Goal: Task Accomplishment & Management: Manage account settings

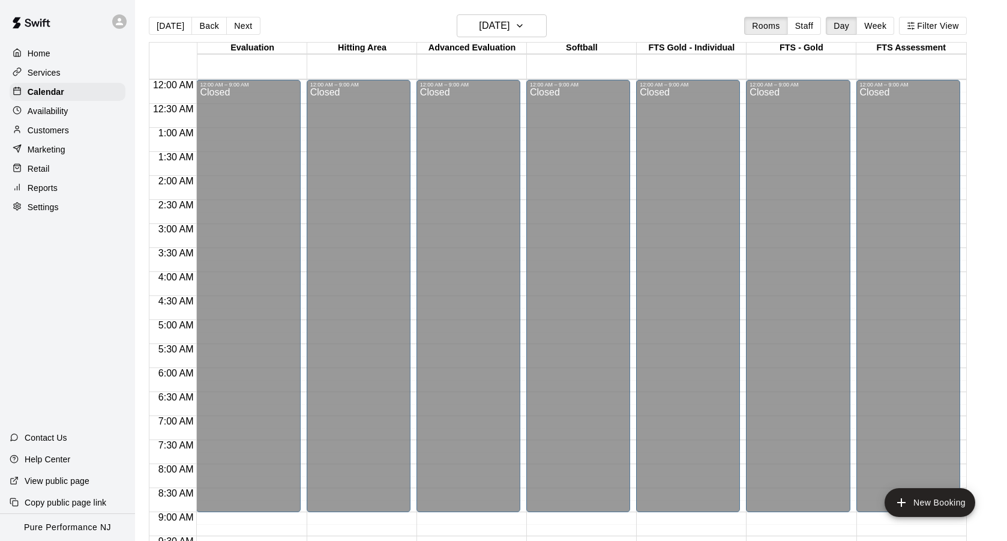
scroll to position [486, 0]
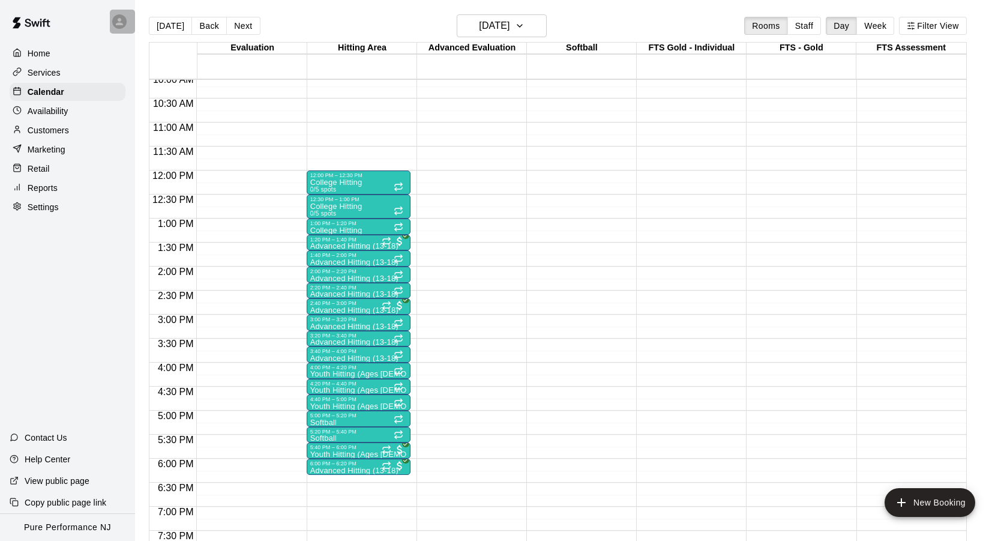
click at [116, 26] on icon at bounding box center [119, 21] width 11 height 11
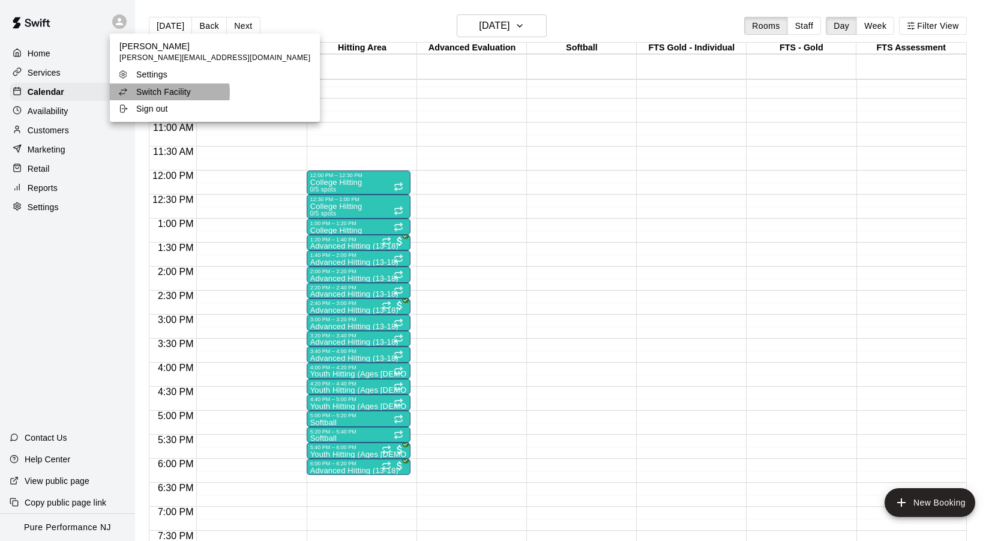
click at [163, 92] on p "Switch Facility" at bounding box center [163, 92] width 55 height 12
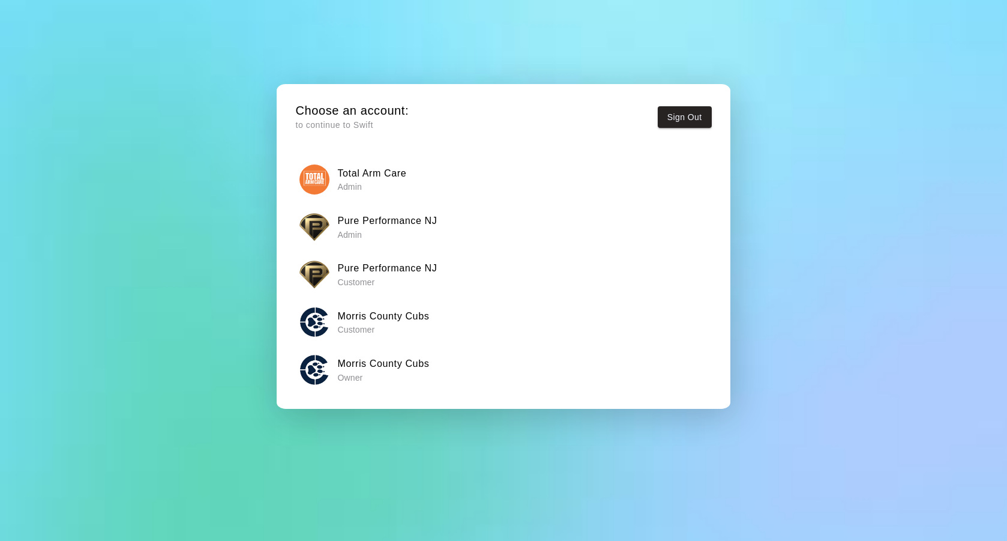
click at [363, 357] on h6 "Morris County Cubs" at bounding box center [383, 364] width 92 height 16
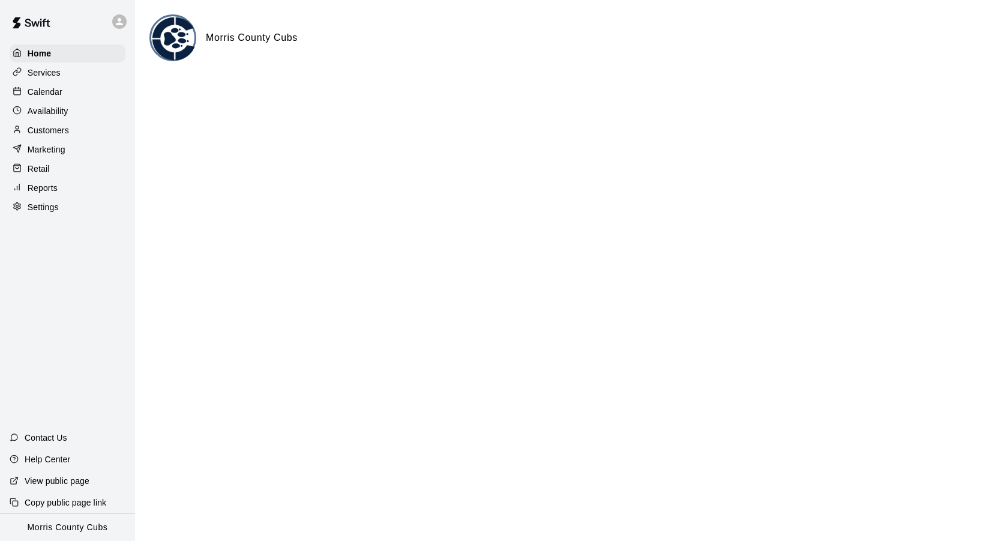
click at [66, 203] on div "Settings" at bounding box center [68, 207] width 116 height 18
select select "**"
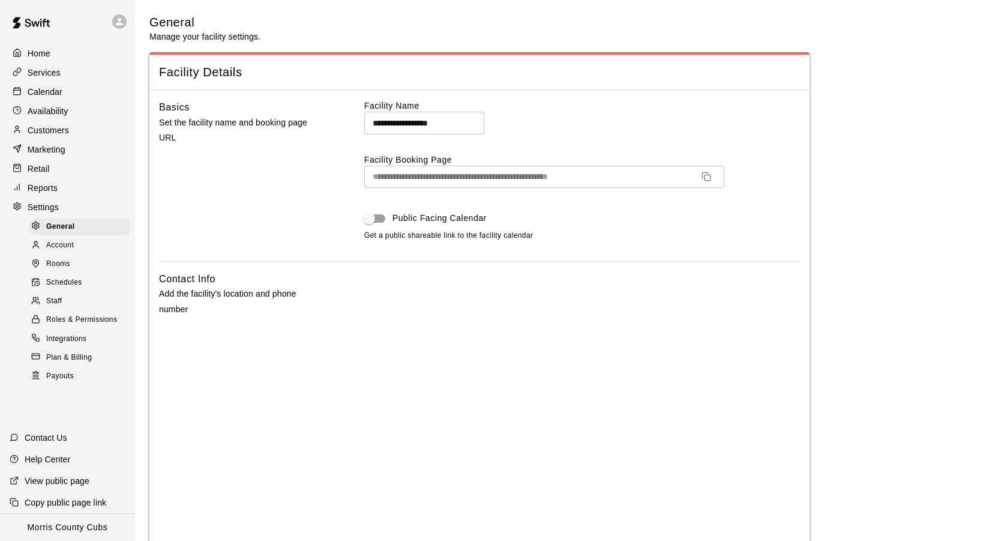
click at [64, 262] on span "Rooms" at bounding box center [58, 264] width 24 height 12
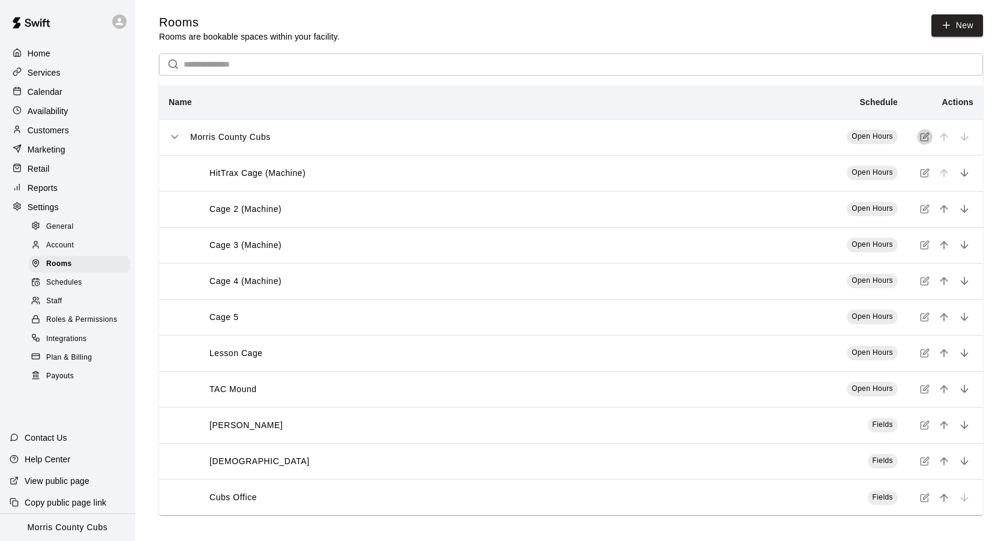
click at [924, 134] on icon "simple table" at bounding box center [925, 137] width 10 height 10
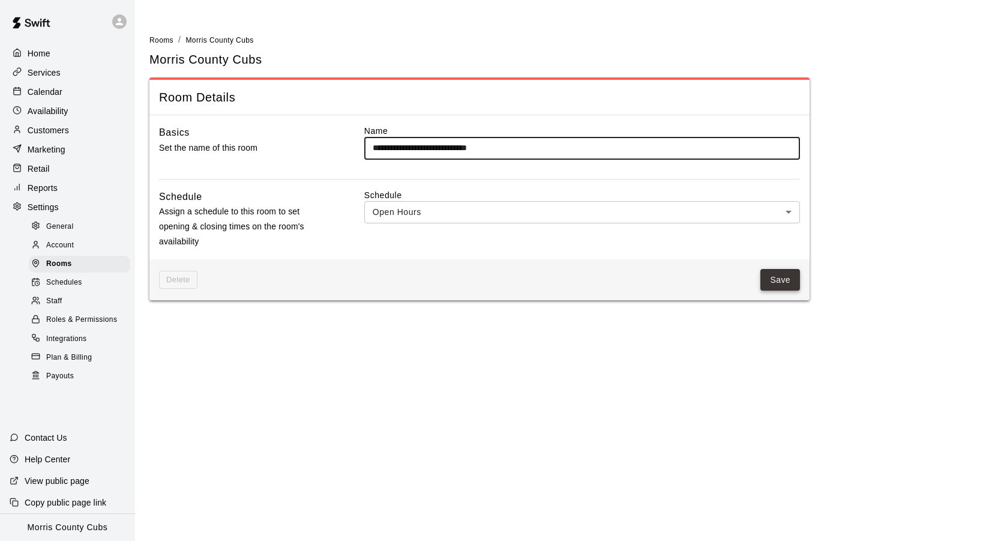
type input "**********"
click at [786, 283] on button "Save" at bounding box center [780, 280] width 40 height 22
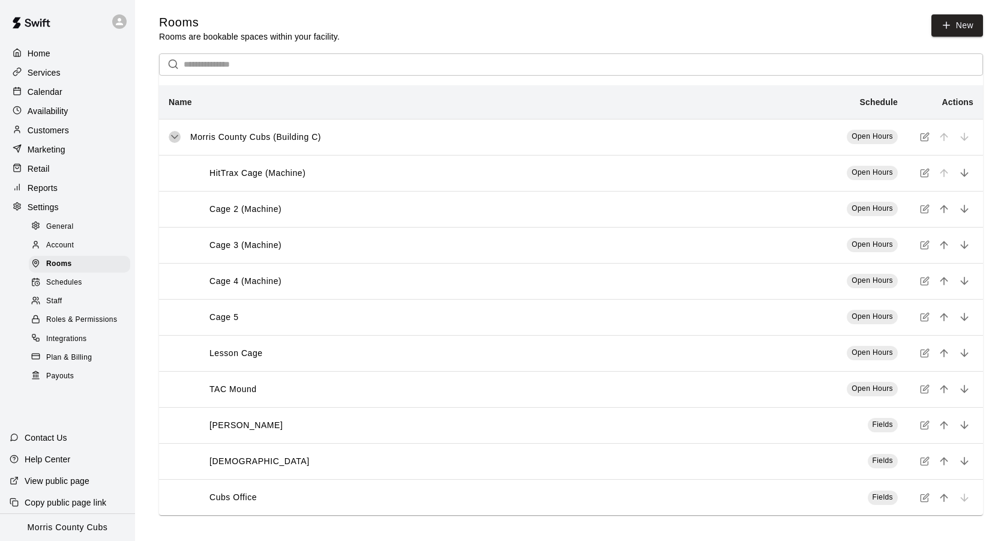
click at [174, 137] on icon "simple table" at bounding box center [175, 137] width 6 height 3
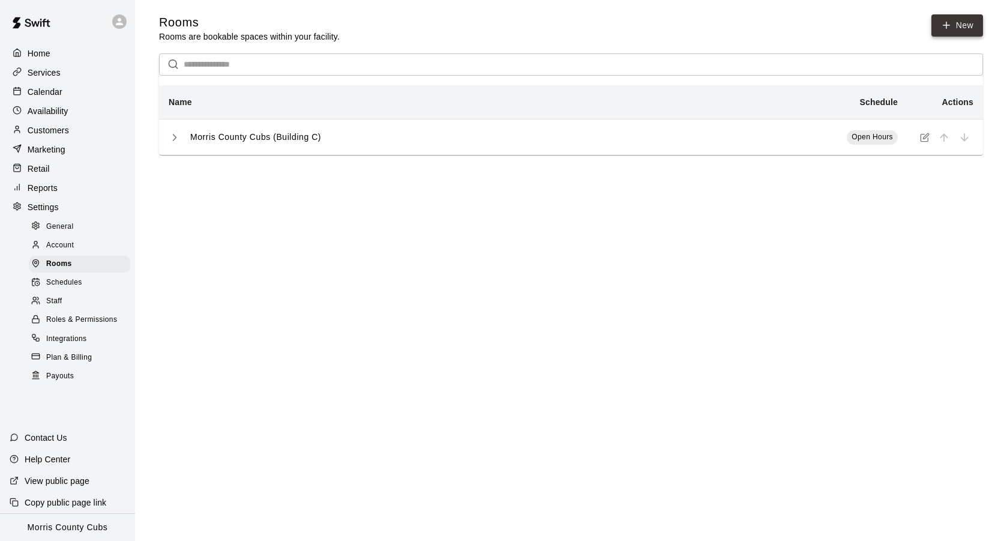
click at [950, 28] on icon at bounding box center [946, 25] width 11 height 11
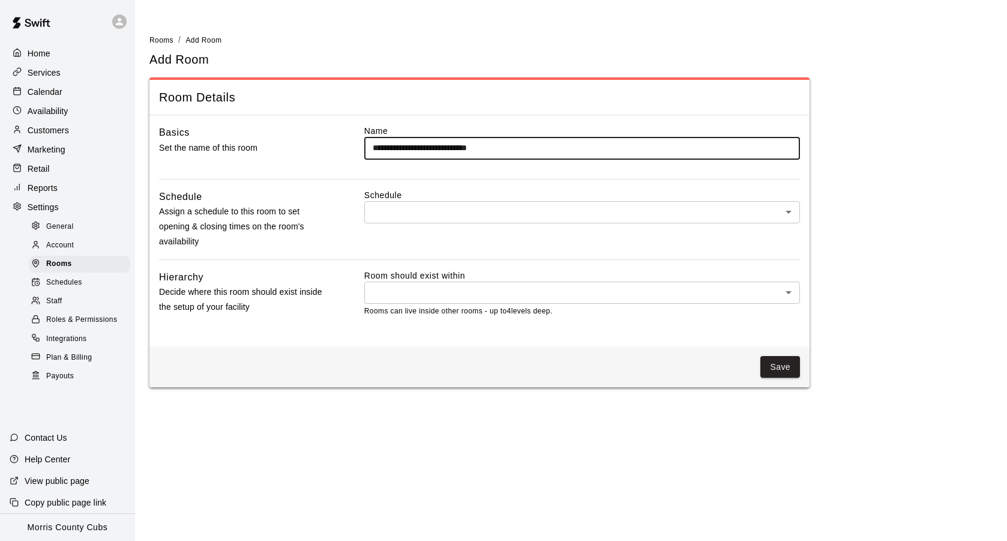
type input "**********"
click at [451, 212] on body "**********" at bounding box center [503, 201] width 1007 height 402
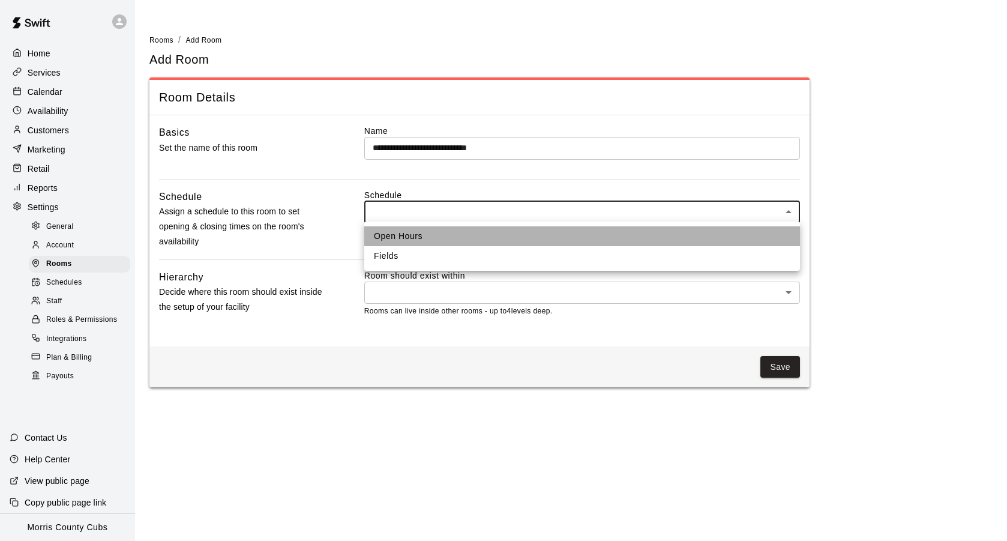
click at [437, 235] on li "Open Hours" at bounding box center [582, 236] width 436 height 20
type input "***"
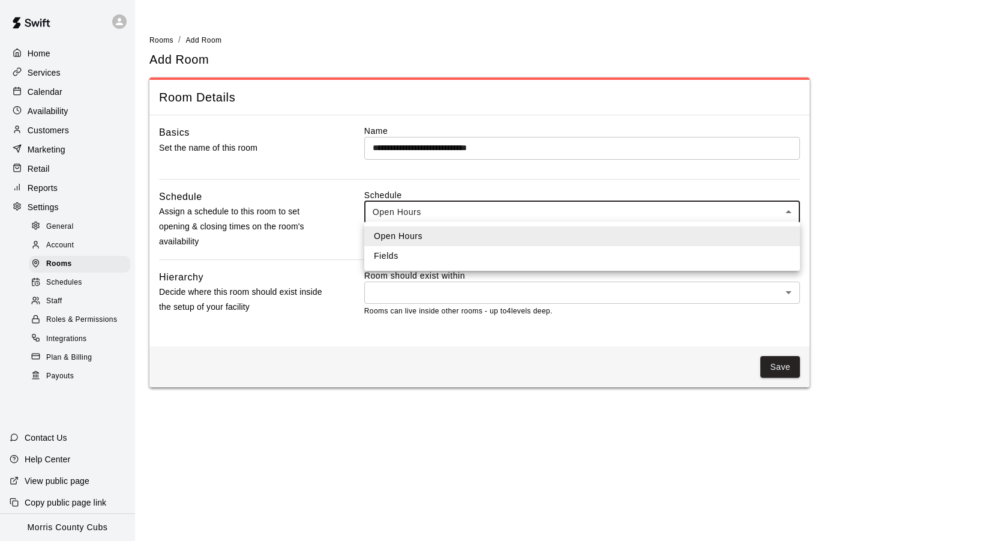
click at [431, 214] on body "**********" at bounding box center [503, 201] width 1007 height 402
click at [427, 239] on li "Open Hours" at bounding box center [582, 236] width 436 height 20
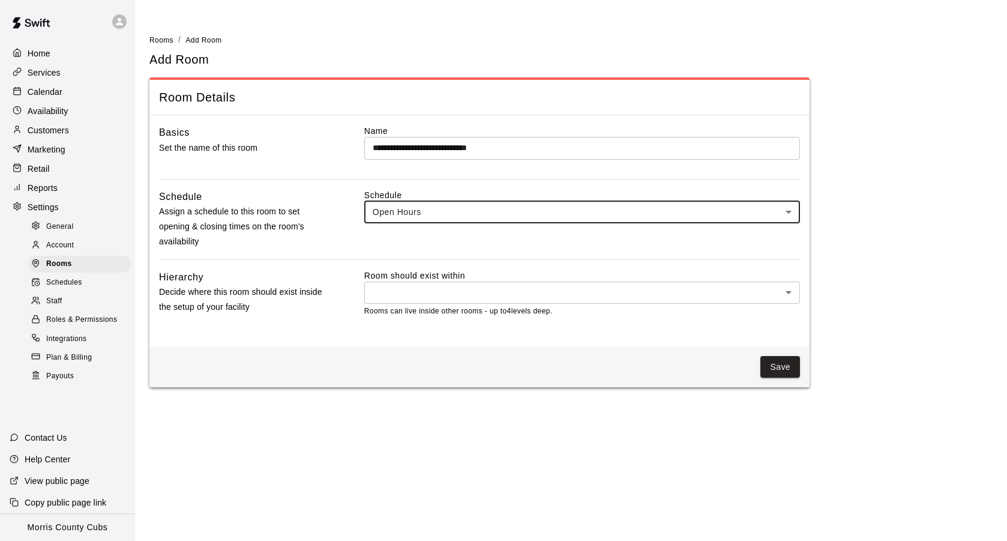
click at [429, 297] on body "**********" at bounding box center [503, 201] width 1007 height 402
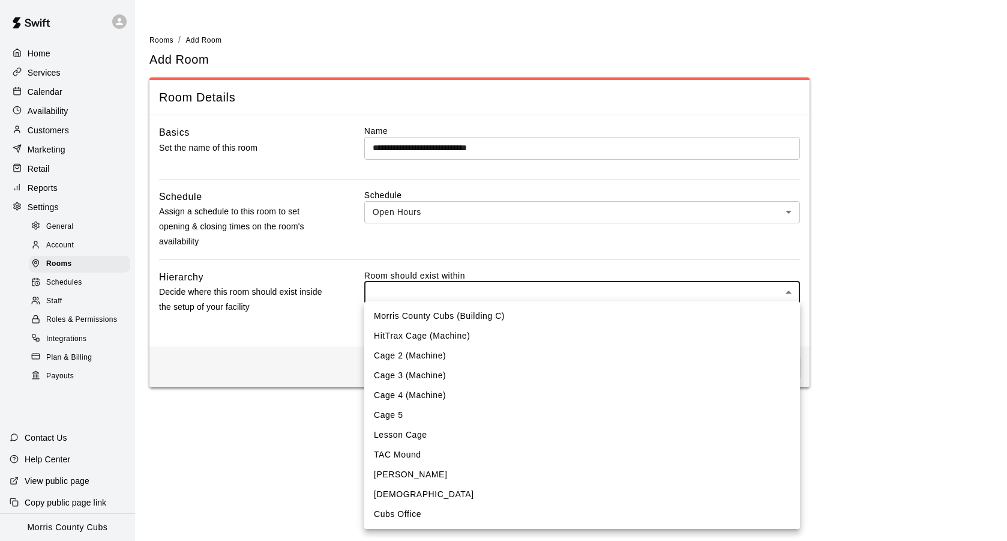
click at [300, 336] on div at bounding box center [503, 270] width 1007 height 541
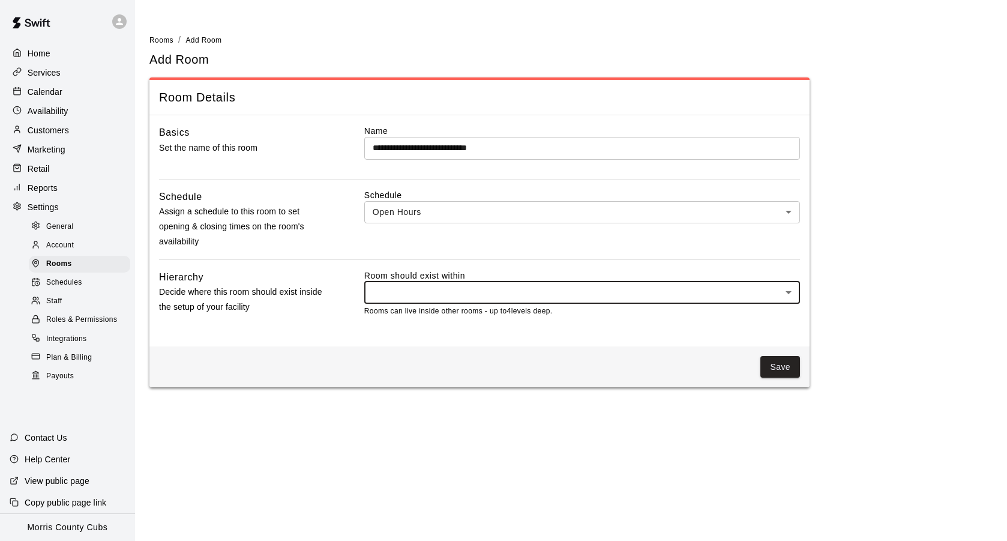
click at [420, 292] on body "**********" at bounding box center [503, 201] width 1007 height 402
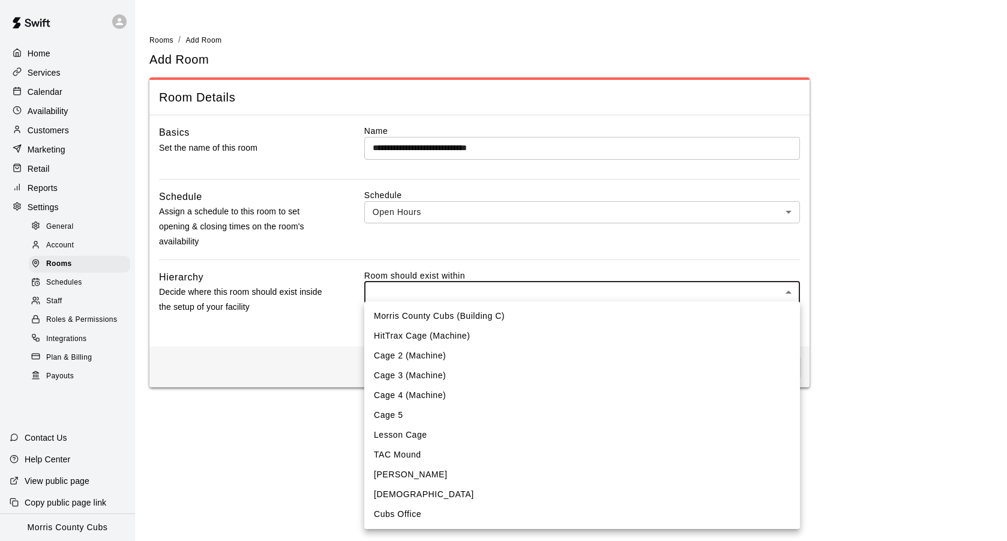
click at [314, 337] on div at bounding box center [503, 270] width 1007 height 541
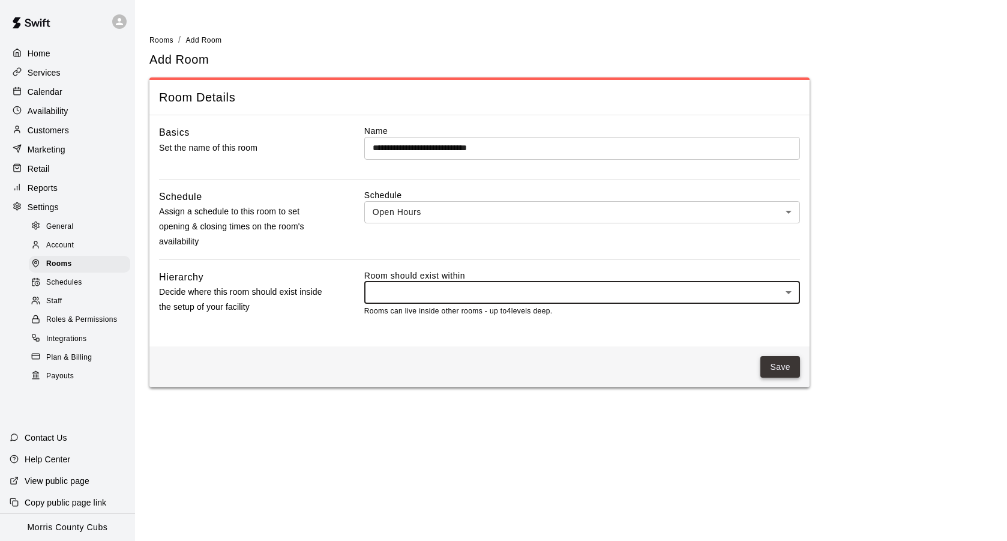
click at [772, 362] on button "Save" at bounding box center [780, 367] width 40 height 22
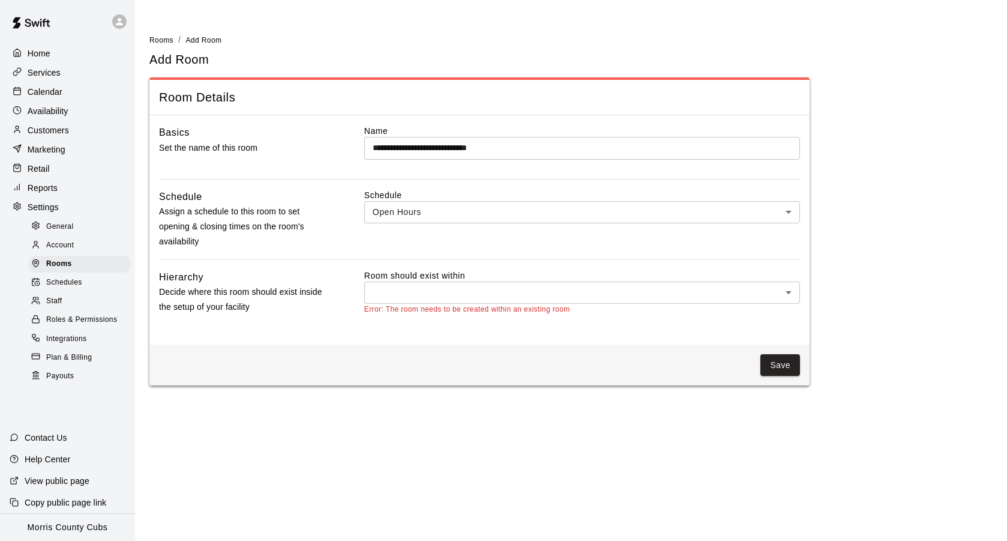
click at [488, 281] on body "**********" at bounding box center [503, 200] width 1007 height 400
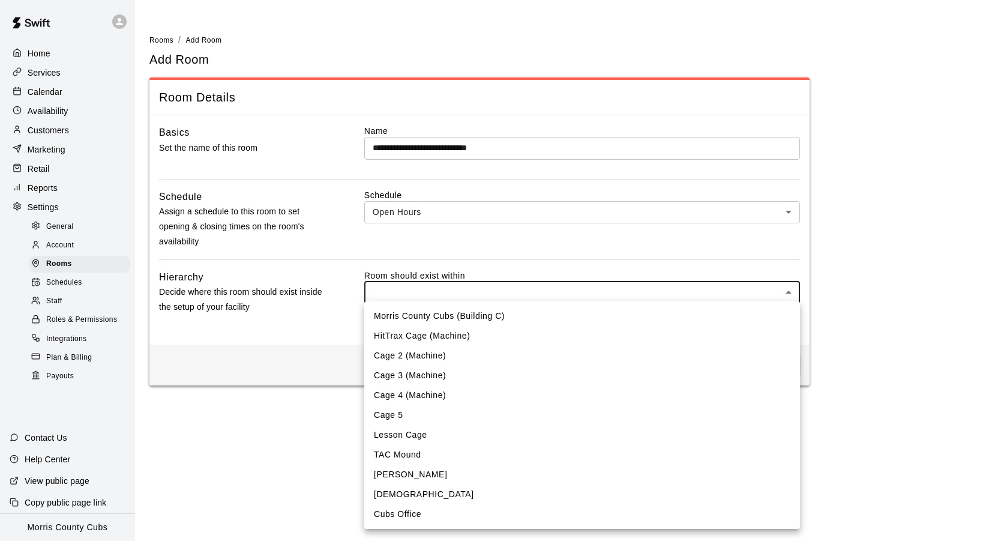
click at [285, 200] on div at bounding box center [503, 270] width 1007 height 541
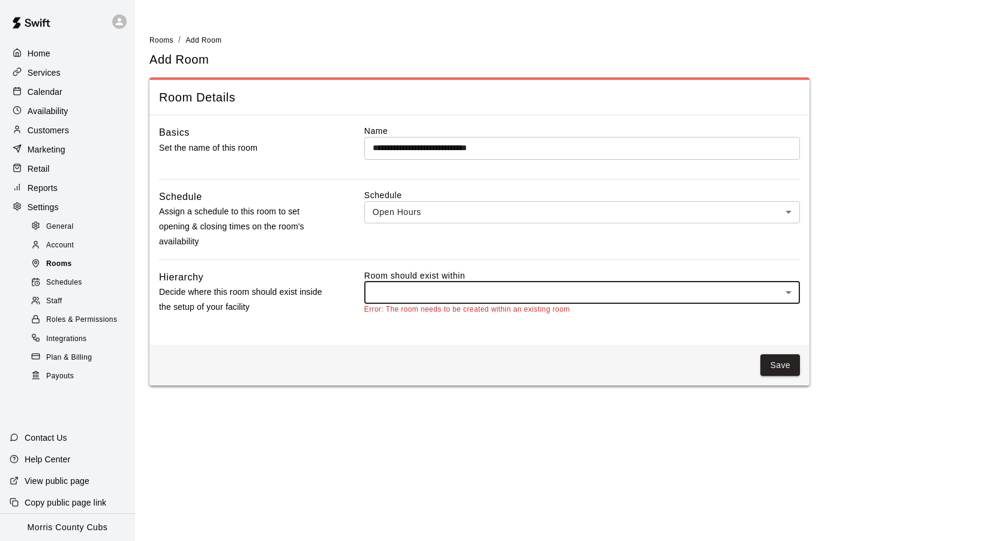
click at [56, 260] on span "Rooms" at bounding box center [59, 264] width 26 height 12
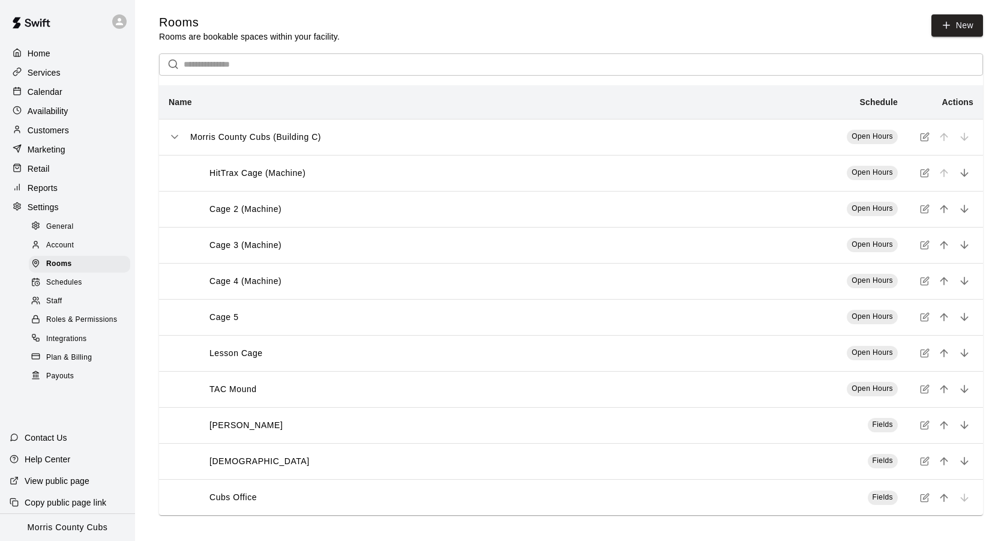
click at [175, 136] on icon "simple table" at bounding box center [175, 137] width 12 height 12
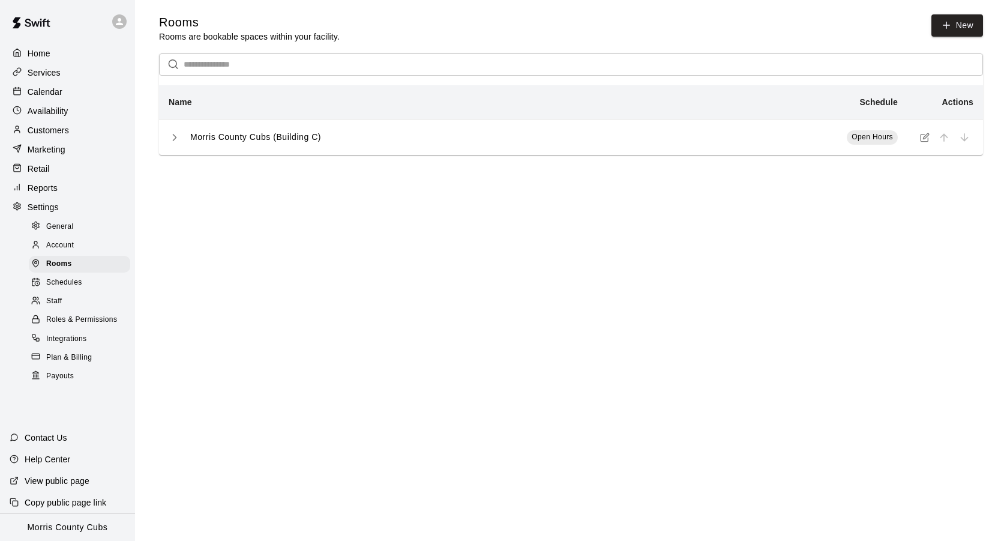
click at [64, 224] on span "General" at bounding box center [60, 227] width 28 height 12
select select "**"
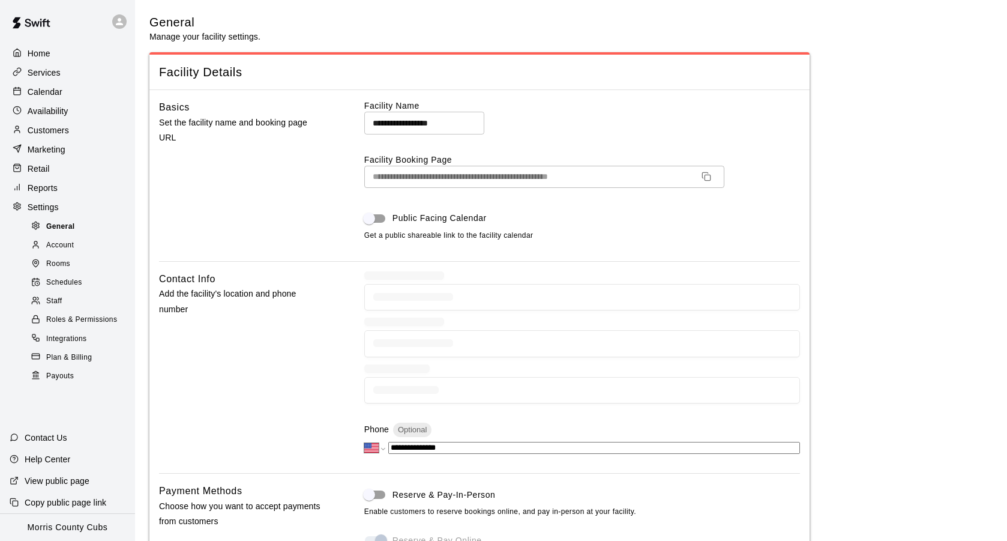
scroll to position [2172, 0]
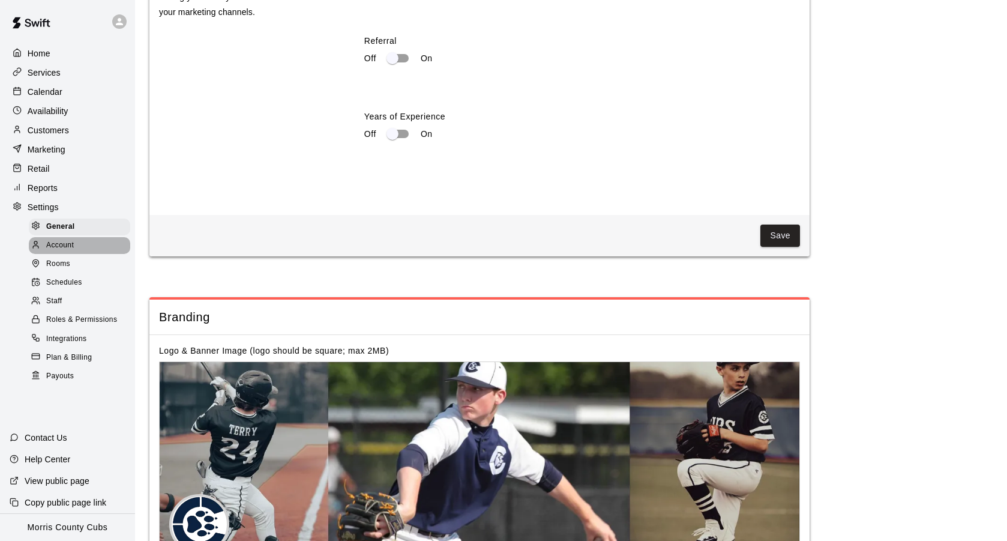
click at [61, 241] on span "Account" at bounding box center [60, 245] width 28 height 12
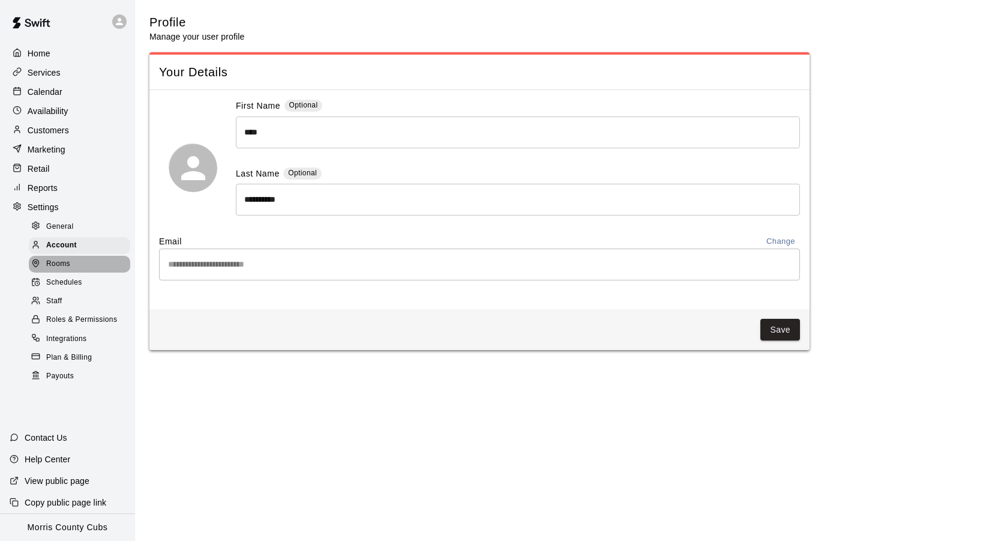
click at [60, 259] on span "Rooms" at bounding box center [58, 264] width 24 height 12
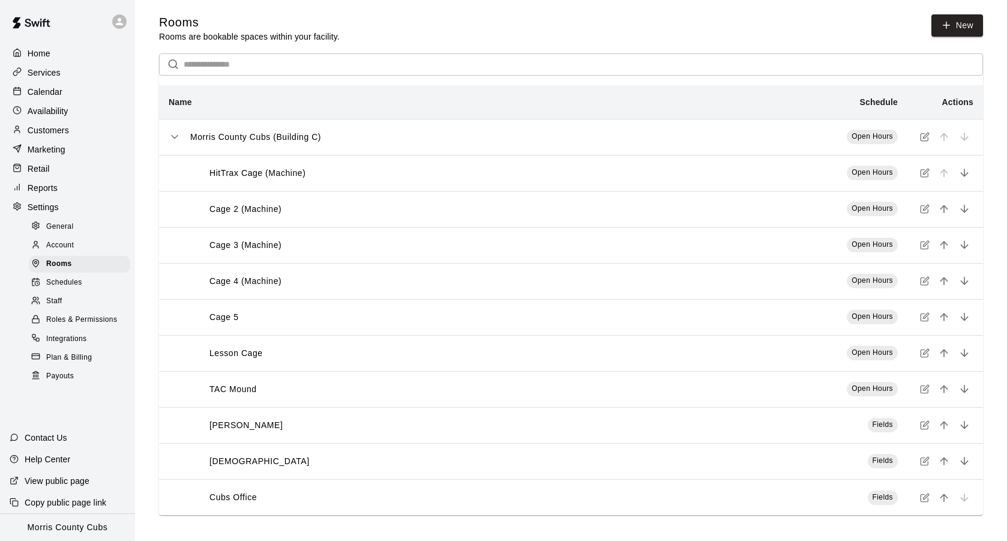
click at [174, 136] on icon "simple table" at bounding box center [175, 137] width 12 height 12
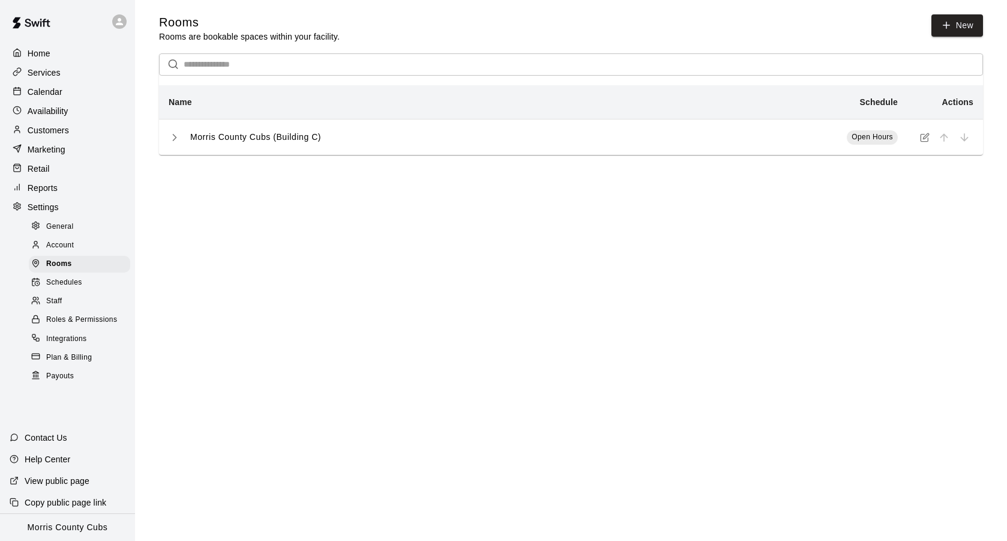
click at [56, 70] on p "Services" at bounding box center [44, 73] width 33 height 12
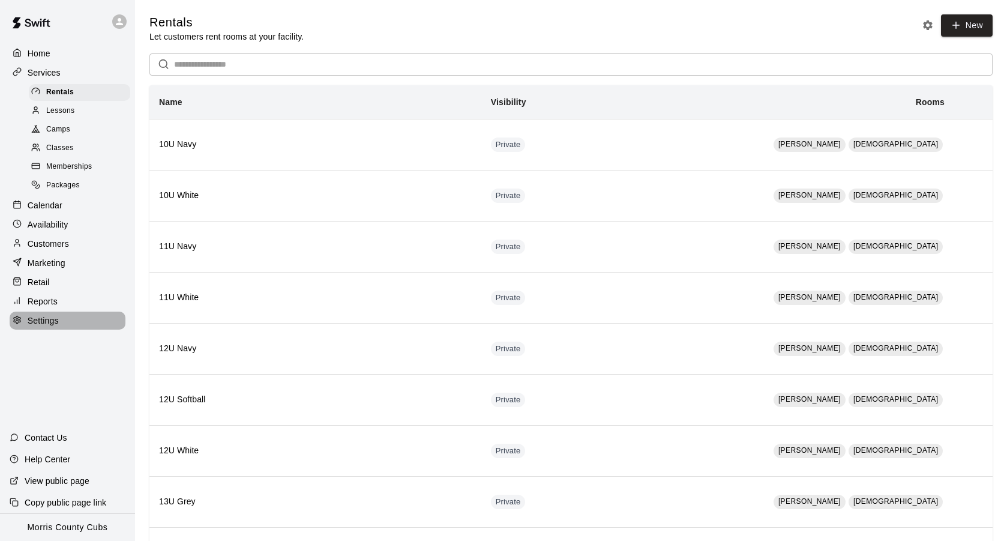
click at [49, 322] on p "Settings" at bounding box center [43, 321] width 31 height 12
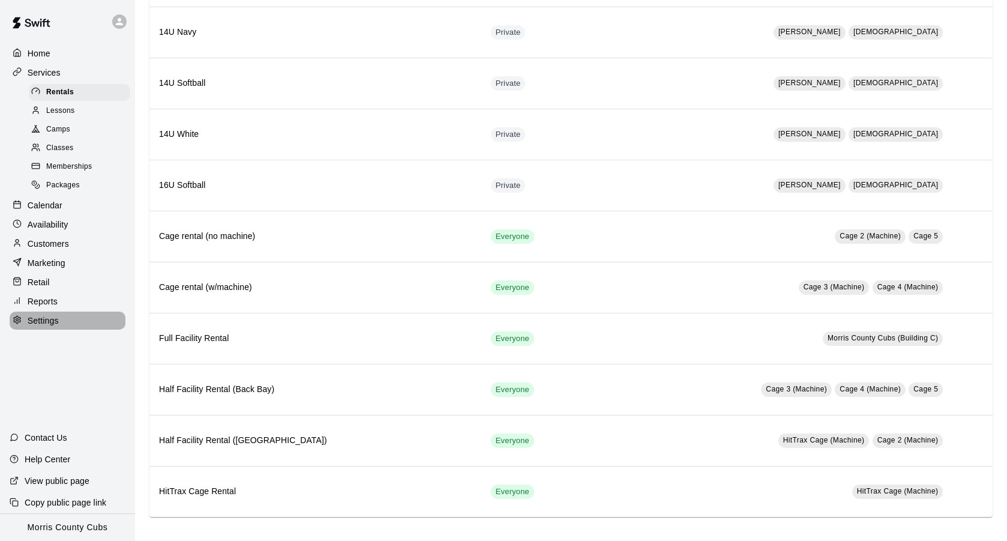
select select "**"
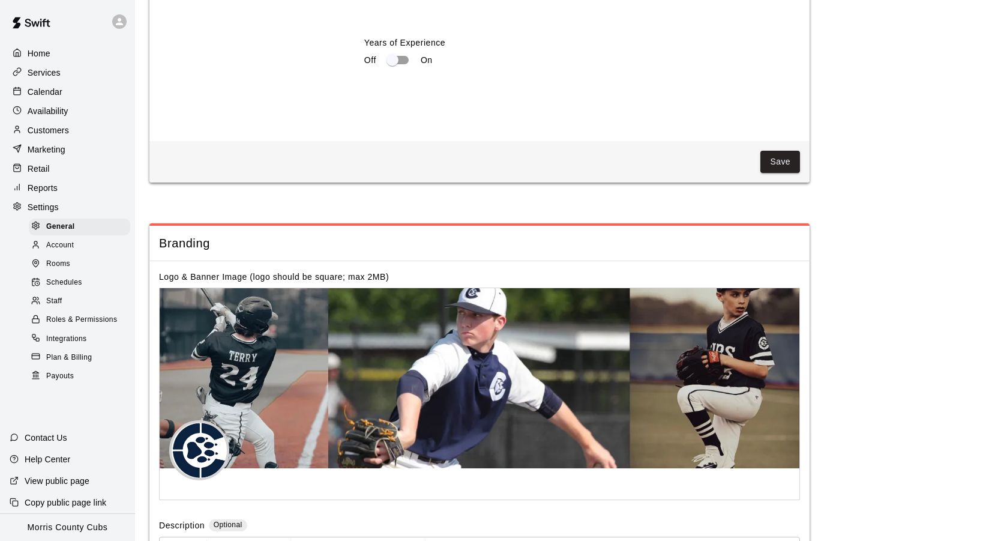
scroll to position [2246, 0]
click at [62, 261] on span "Rooms" at bounding box center [58, 264] width 24 height 12
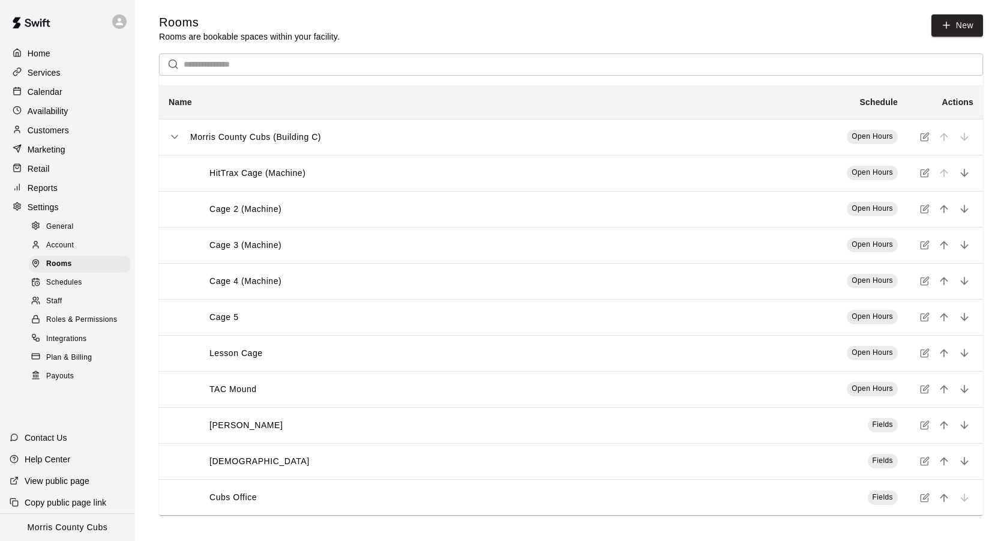
click at [179, 139] on icon "simple table" at bounding box center [175, 137] width 12 height 12
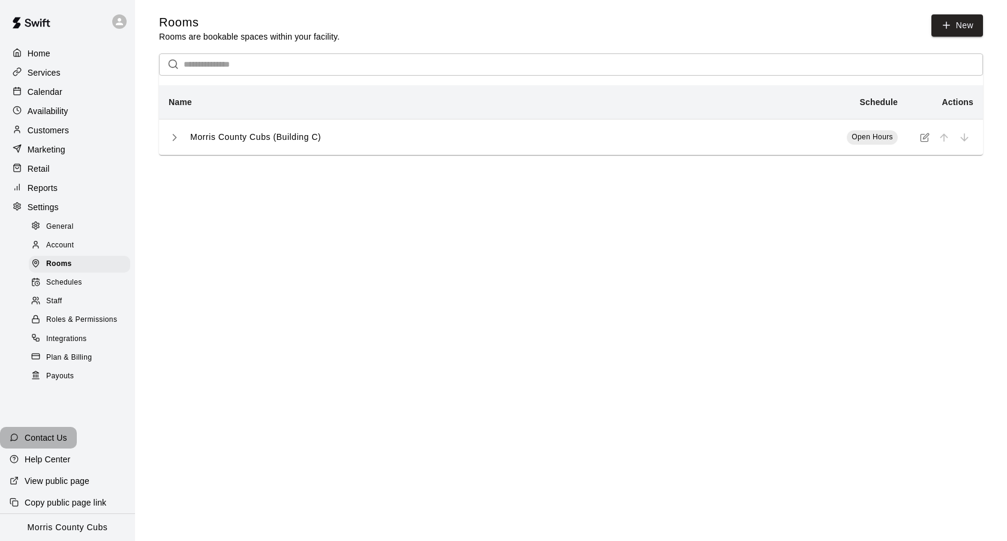
click at [57, 439] on p "Contact Us" at bounding box center [46, 438] width 43 height 12
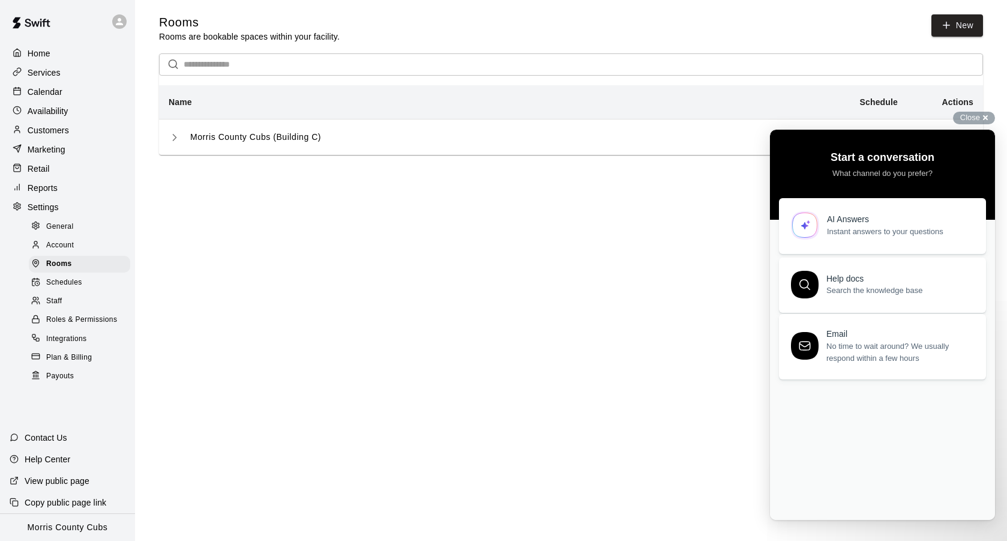
click at [864, 351] on span "No time to wait around? We usually respond within a few hours" at bounding box center [899, 352] width 146 height 24
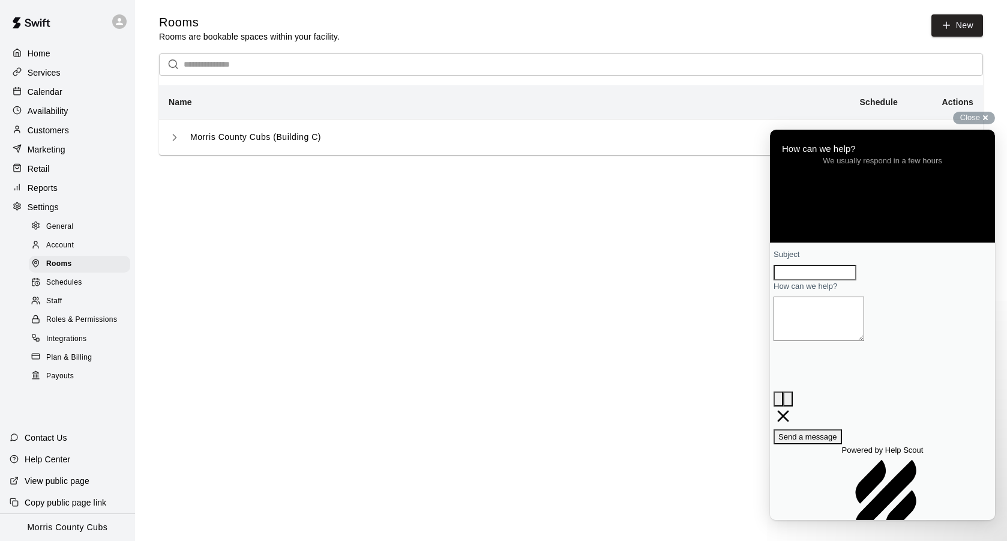
click at [813, 280] on input "Subject" at bounding box center [815, 273] width 83 height 16
type input "**********"
click at [971, 280] on div "Contact form" at bounding box center [883, 280] width 218 height 0
drag, startPoint x: 795, startPoint y: 298, endPoint x: 1132, endPoint y: 298, distance: 336.7
click at [995, 298] on html "**********" at bounding box center [882, 325] width 225 height 390
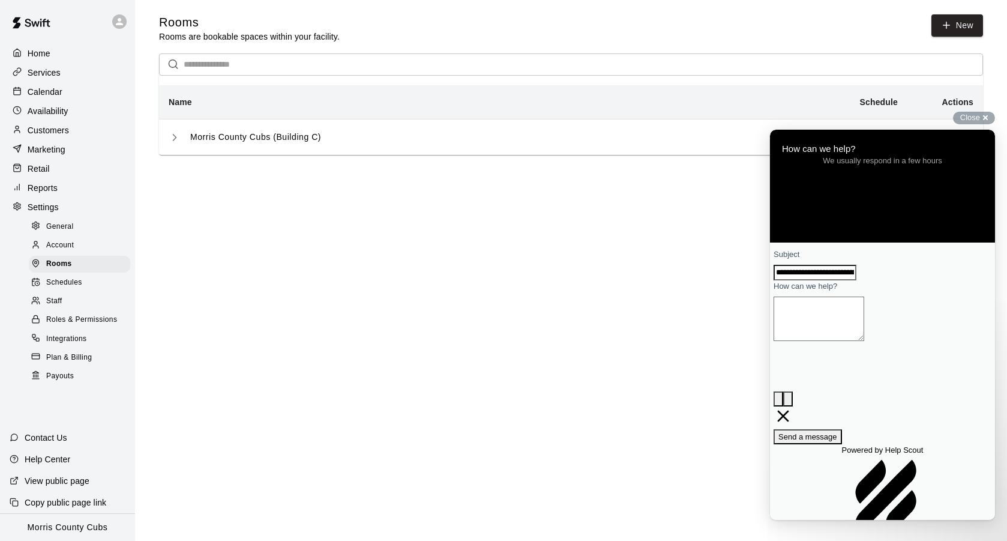
click at [864, 341] on textarea "How can we help?" at bounding box center [819, 319] width 91 height 44
paste textarea "**********"
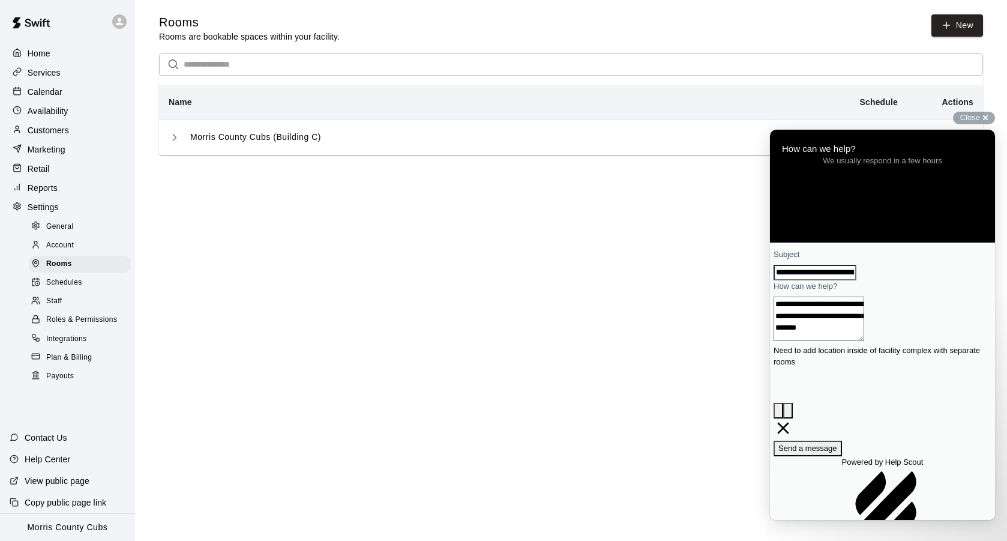
type textarea "**********"
click at [837, 444] on span "Send a message" at bounding box center [807, 448] width 59 height 9
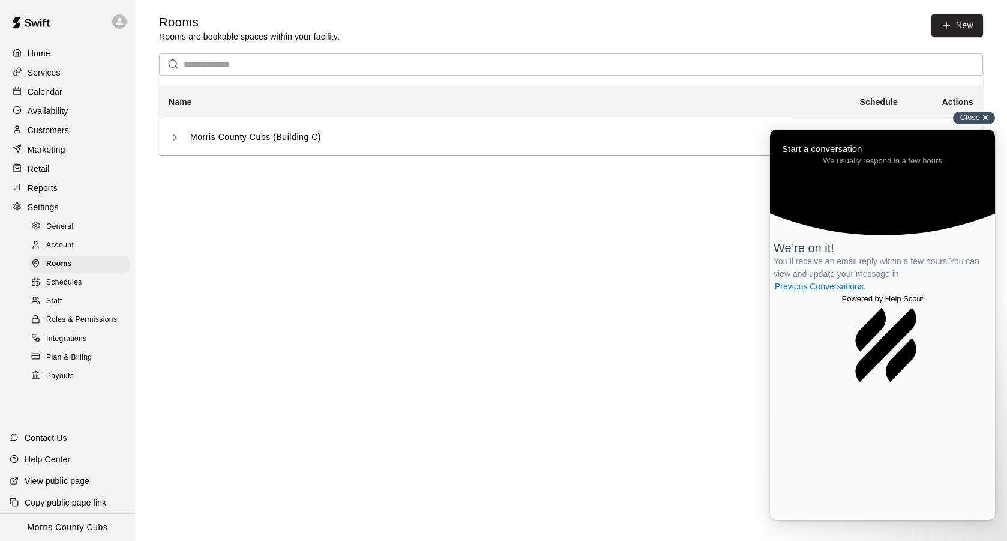
click at [980, 116] on span "Close" at bounding box center [970, 117] width 20 height 9
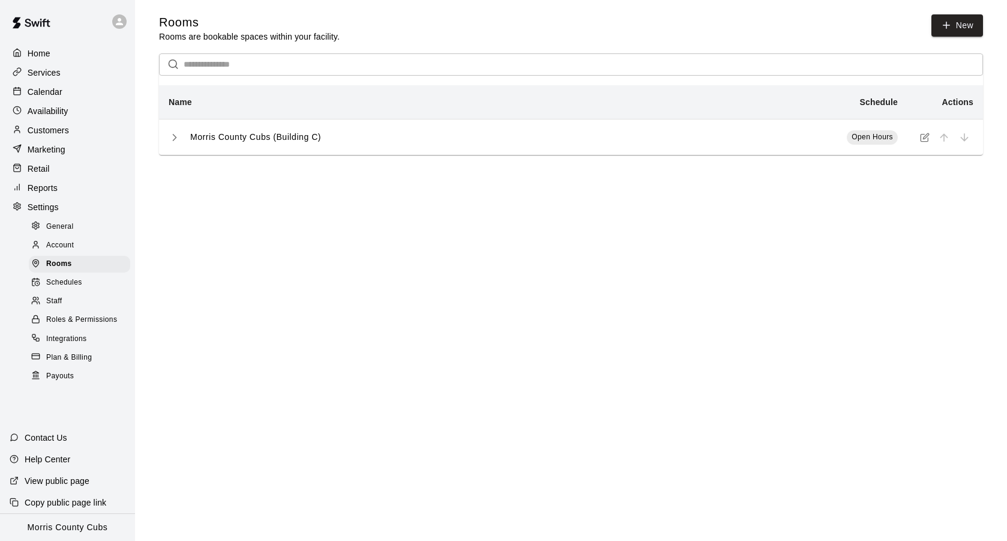
click at [178, 134] on icon "simple table" at bounding box center [175, 137] width 12 height 12
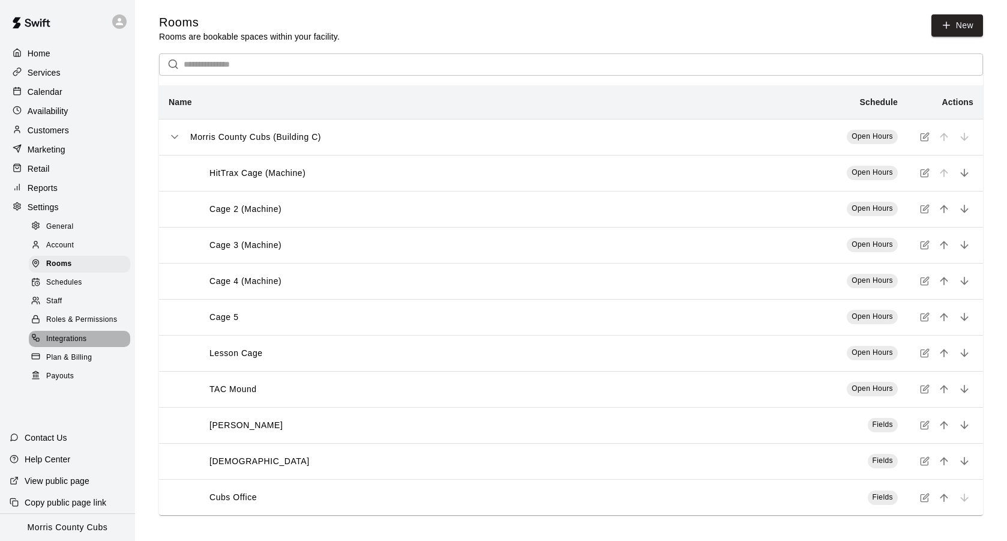
click at [66, 333] on span "Integrations" at bounding box center [66, 339] width 41 height 12
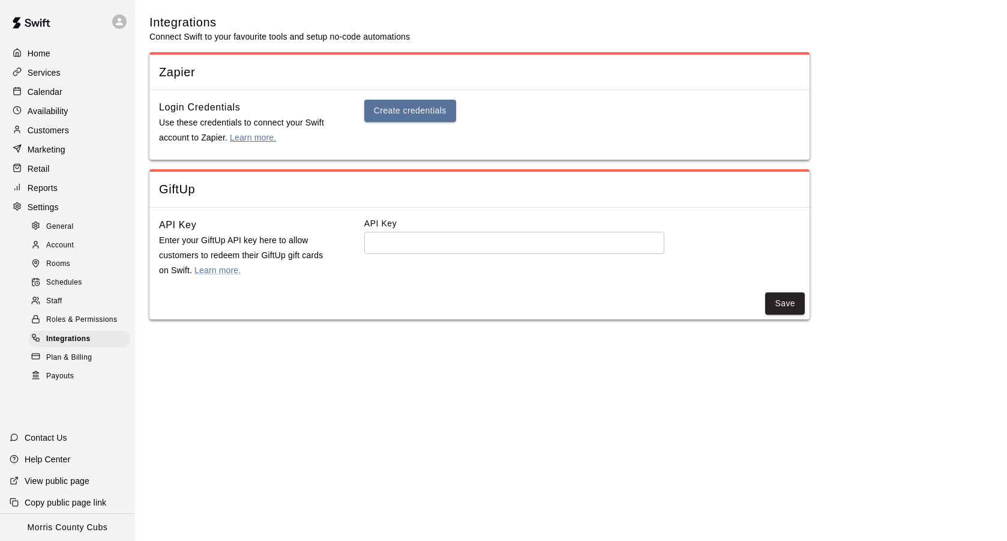
click at [250, 137] on link "Learn more." at bounding box center [253, 138] width 46 height 10
click at [205, 269] on link "Learn more." at bounding box center [217, 270] width 46 height 10
click at [63, 352] on span "Plan & Billing" at bounding box center [69, 358] width 46 height 12
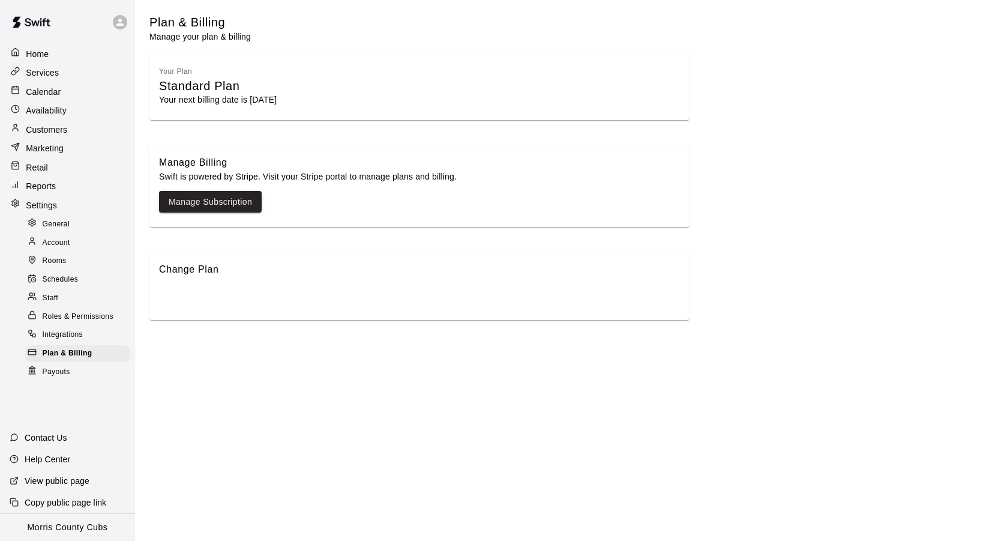
click at [64, 371] on span "Payouts" at bounding box center [57, 372] width 28 height 12
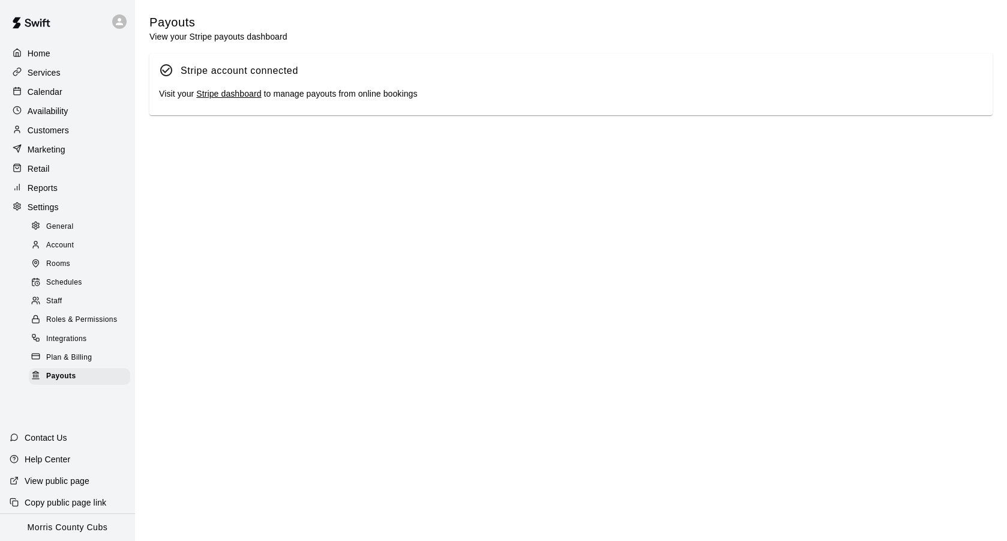
click at [50, 227] on span "General" at bounding box center [60, 227] width 28 height 12
select select "**"
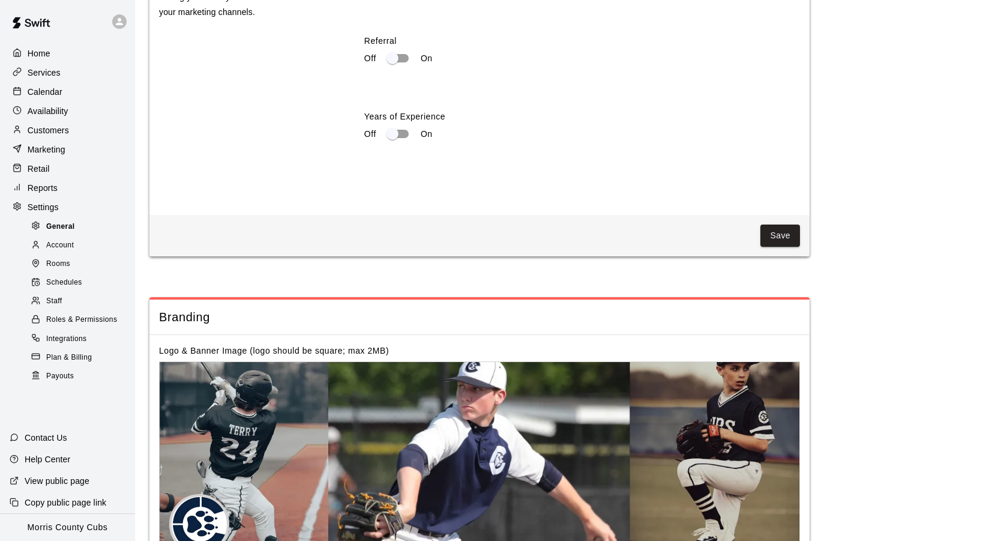
scroll to position [0, 0]
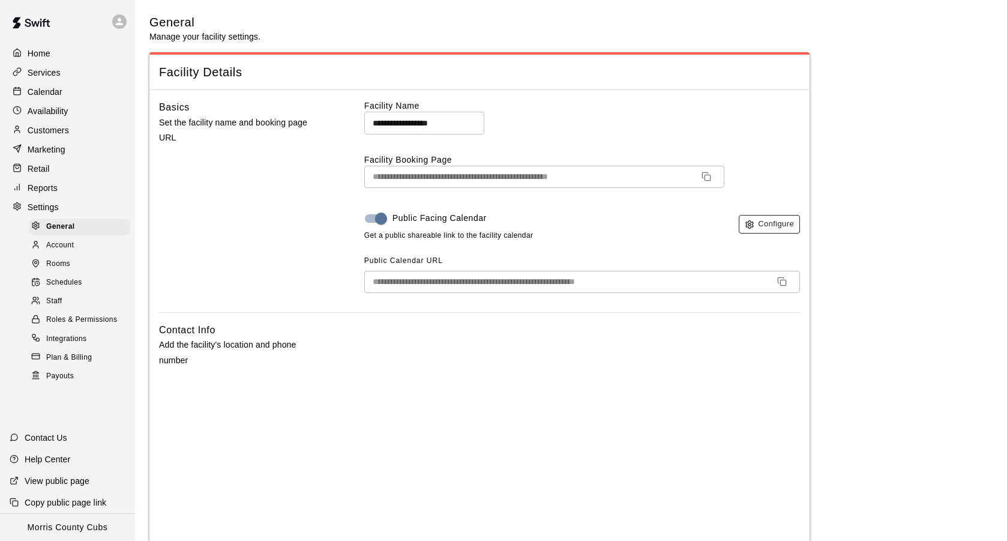
click at [769, 218] on button "Configure" at bounding box center [769, 224] width 61 height 19
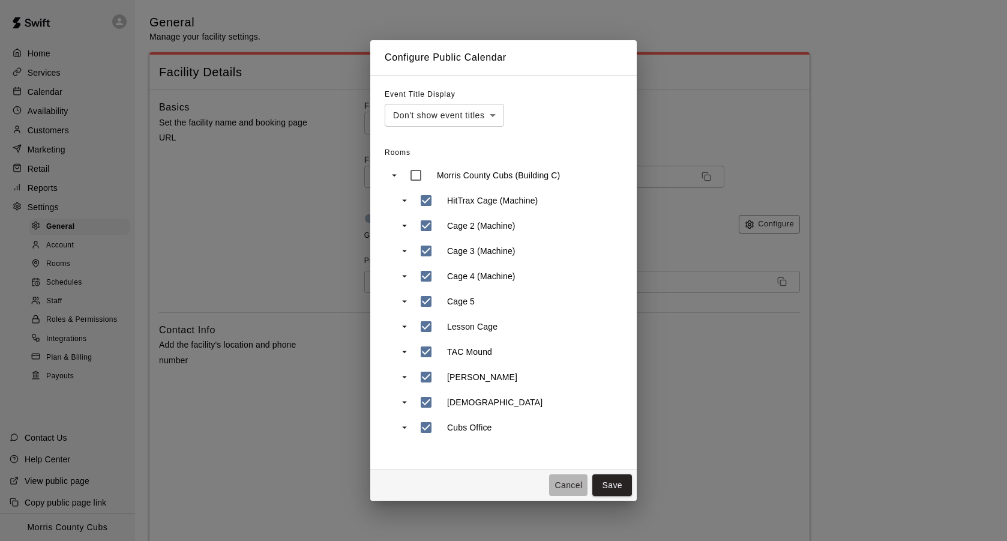
click at [568, 485] on button "Cancel" at bounding box center [568, 485] width 38 height 22
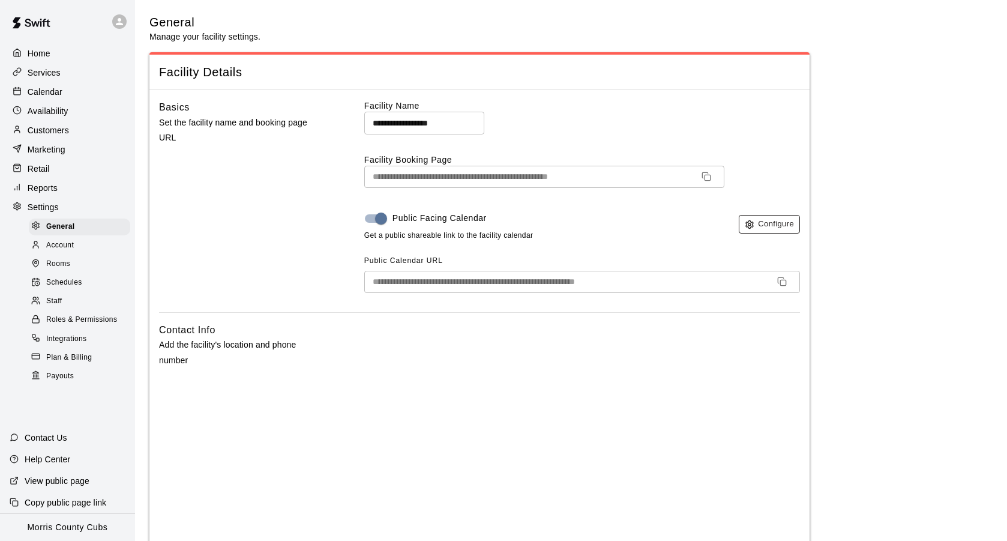
click at [757, 223] on button "Configure" at bounding box center [769, 224] width 61 height 19
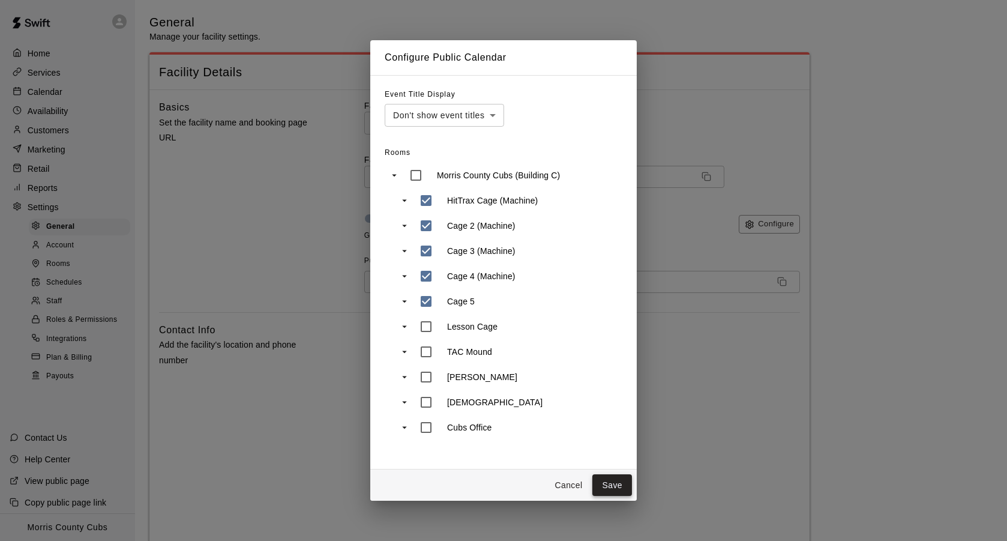
click at [614, 478] on button "Save" at bounding box center [612, 485] width 40 height 22
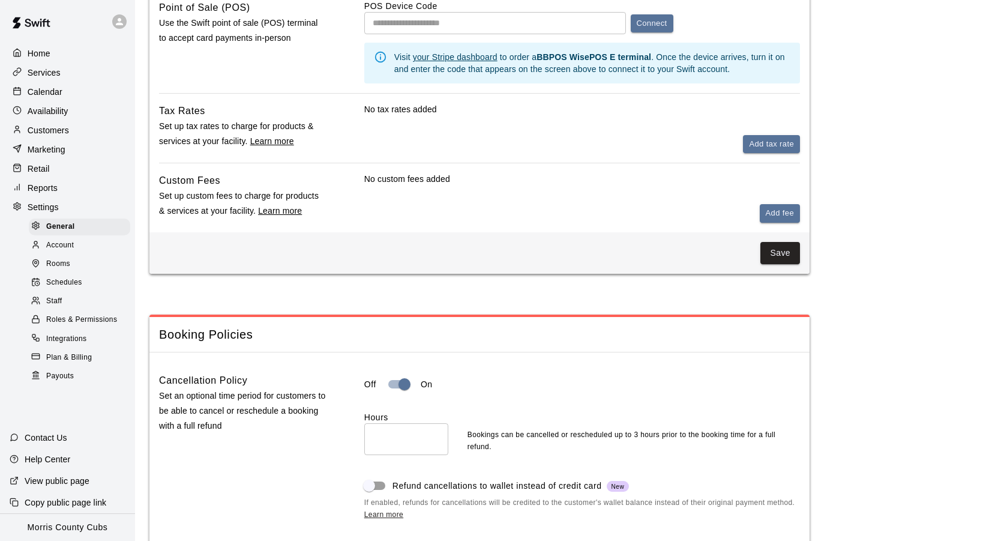
scroll to position [775, 0]
click at [790, 241] on button "Save" at bounding box center [780, 252] width 40 height 22
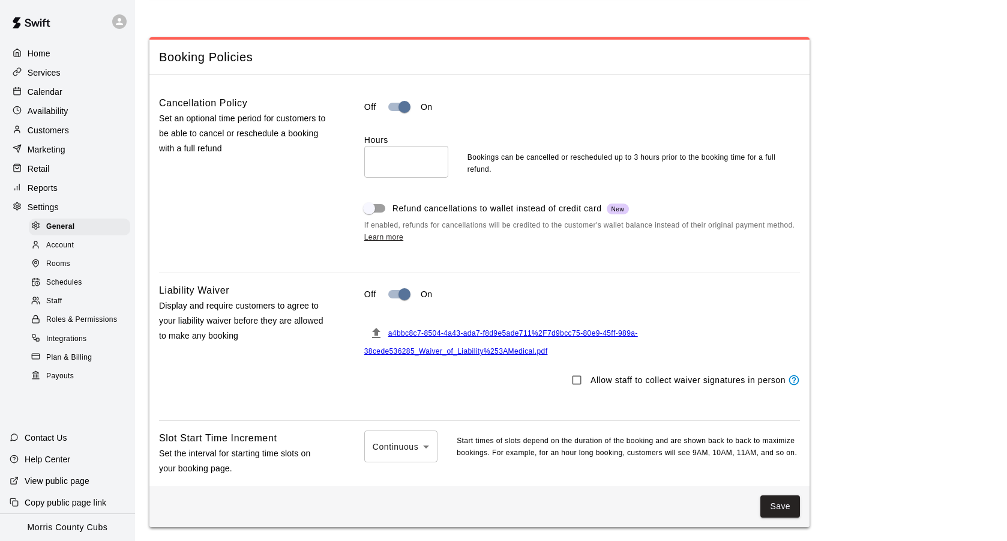
scroll to position [1053, 0]
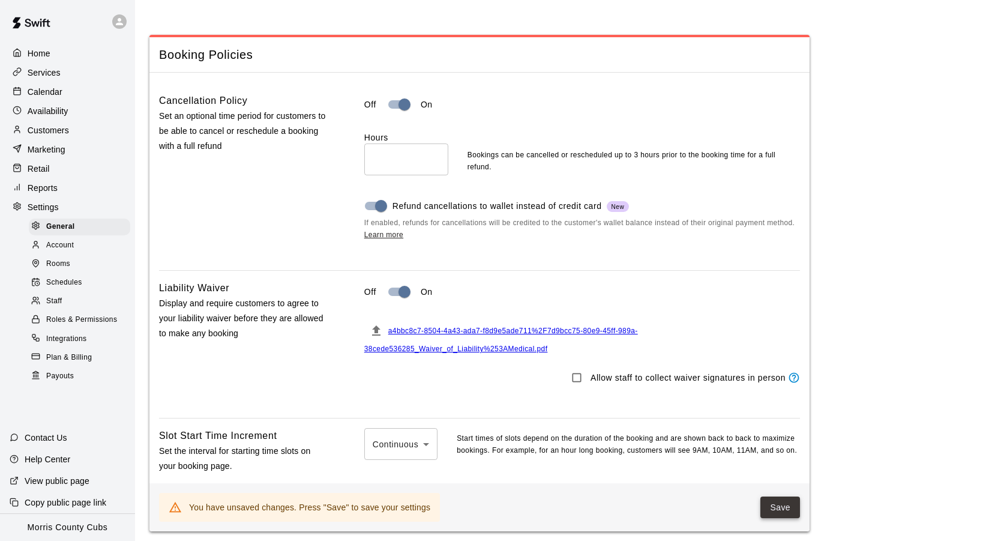
click at [784, 496] on button "Save" at bounding box center [780, 507] width 40 height 22
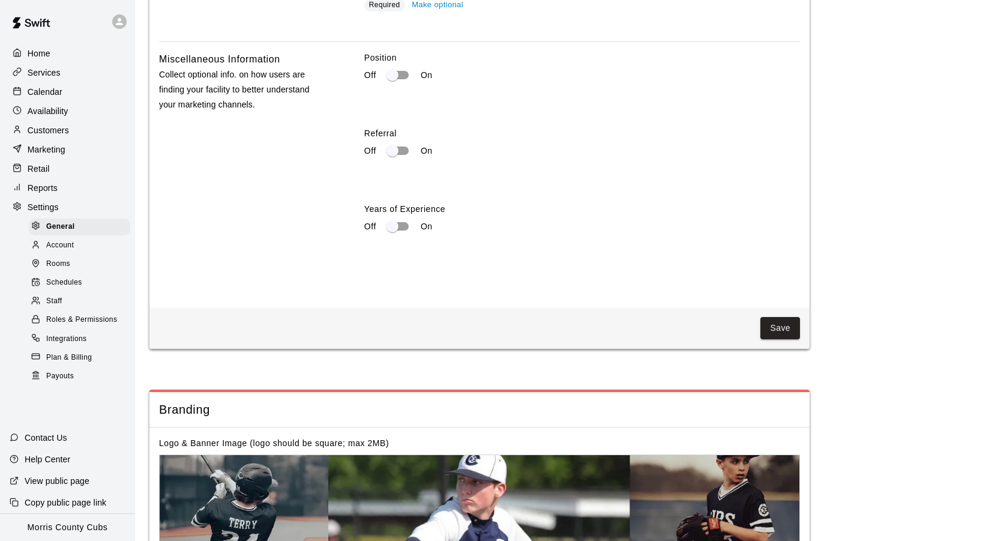
scroll to position [2280, 0]
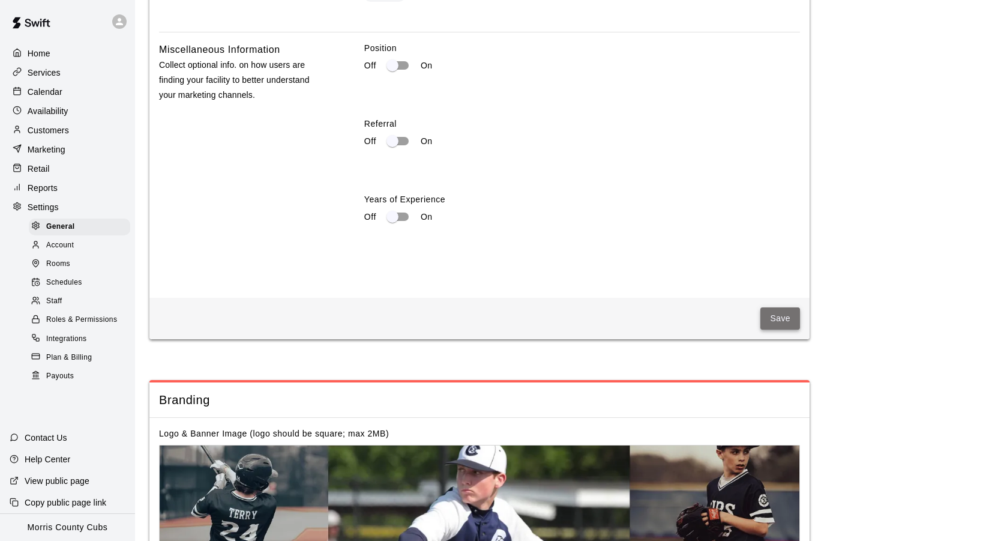
click at [783, 307] on button "Save" at bounding box center [780, 318] width 40 height 22
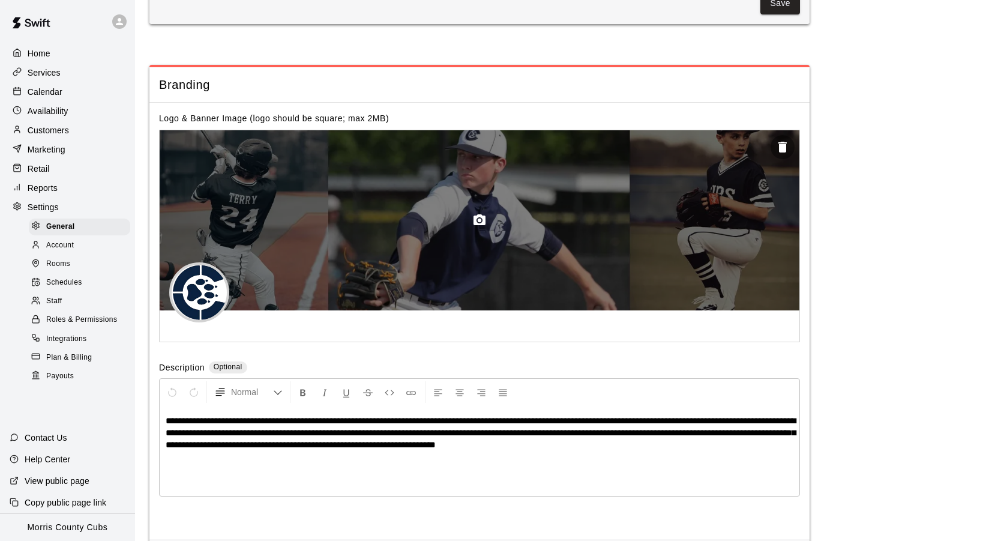
scroll to position [2597, 0]
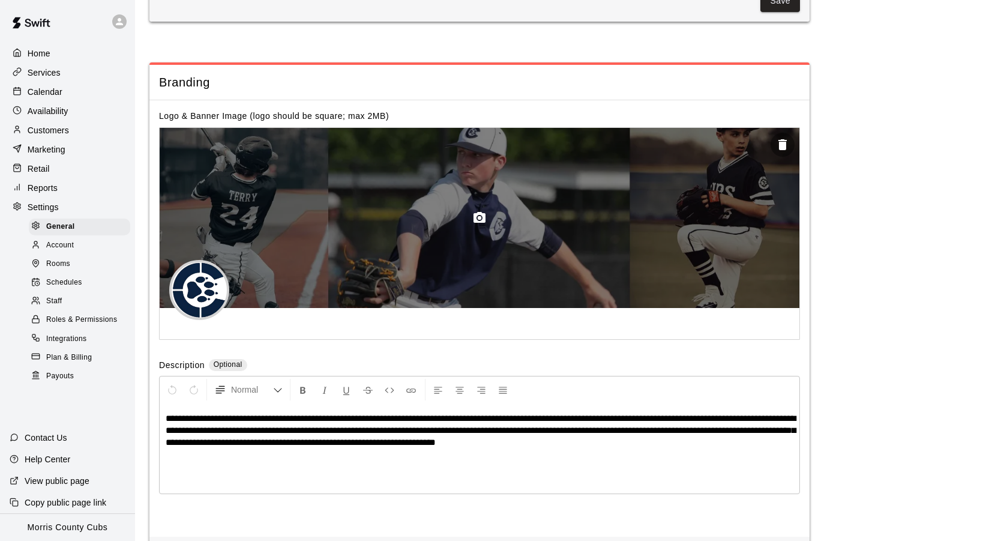
click at [477, 211] on icon "button" at bounding box center [479, 218] width 14 height 14
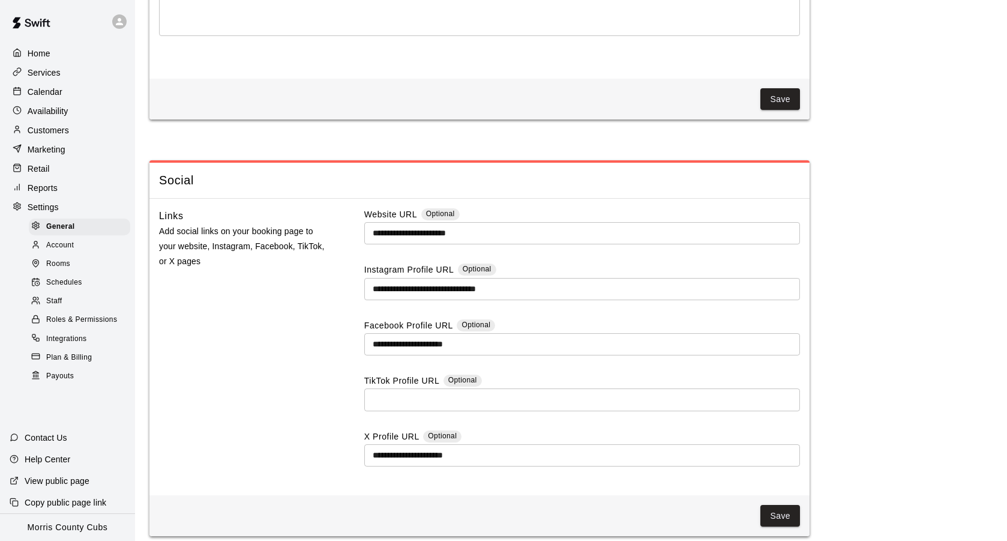
scroll to position [3054, 0]
click at [772, 506] on button "Save" at bounding box center [780, 516] width 40 height 22
click at [122, 25] on icon at bounding box center [119, 21] width 11 height 11
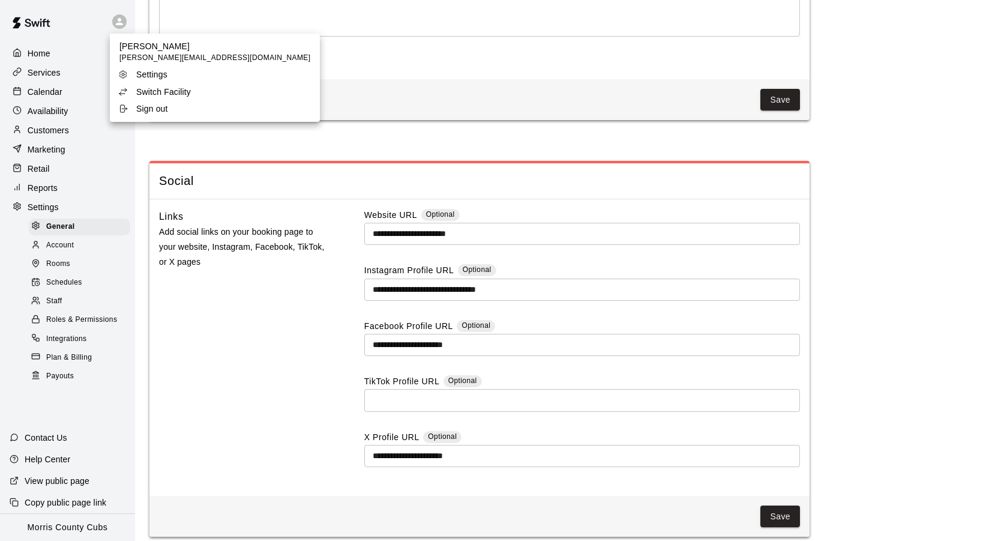
click at [157, 86] on p "Switch Facility" at bounding box center [163, 92] width 55 height 12
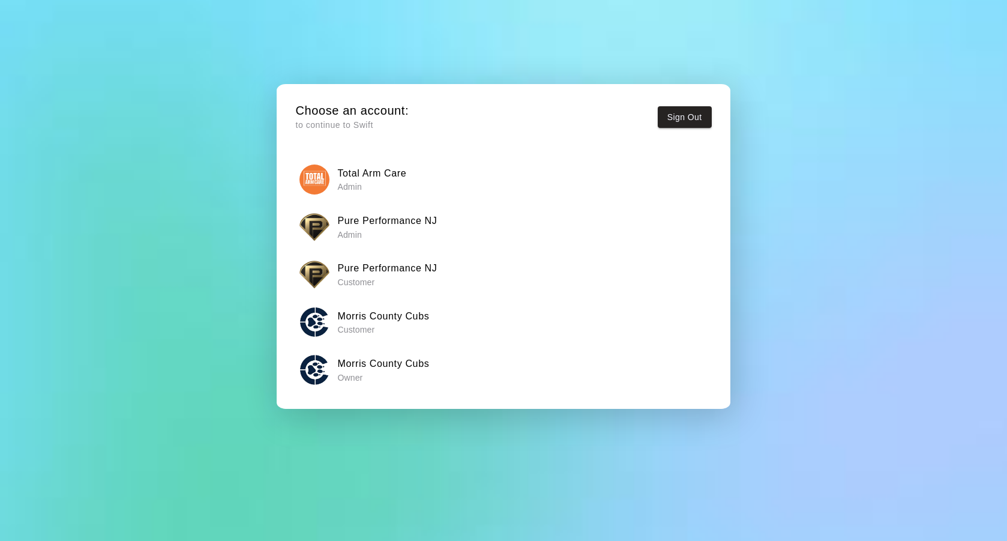
click at [355, 231] on p "Admin" at bounding box center [387, 235] width 100 height 12
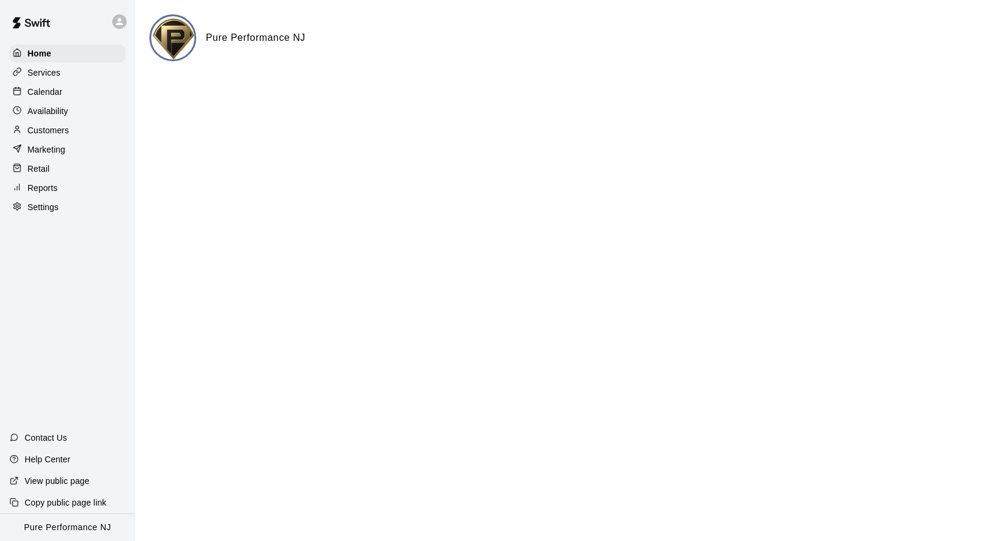
click at [59, 204] on div "Settings" at bounding box center [68, 207] width 116 height 18
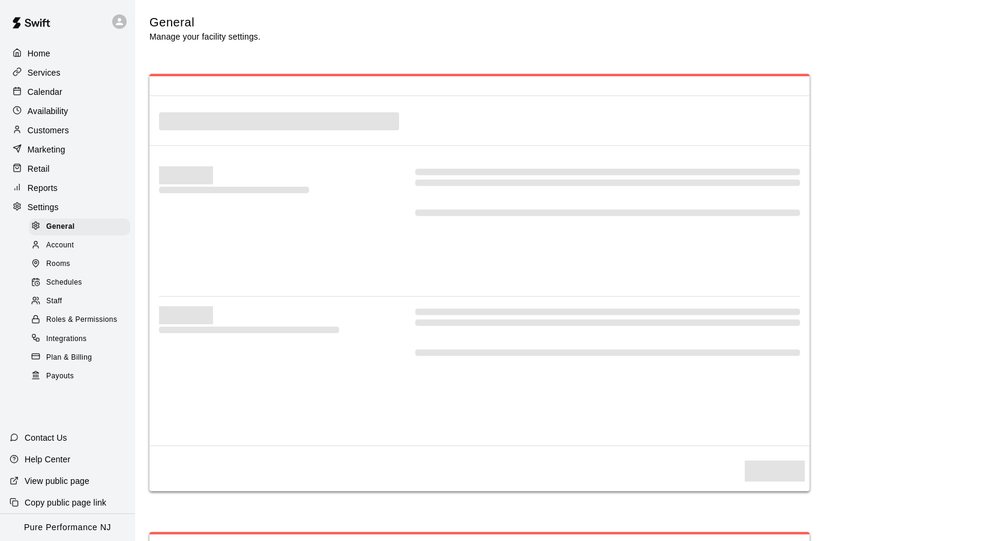
select select "**"
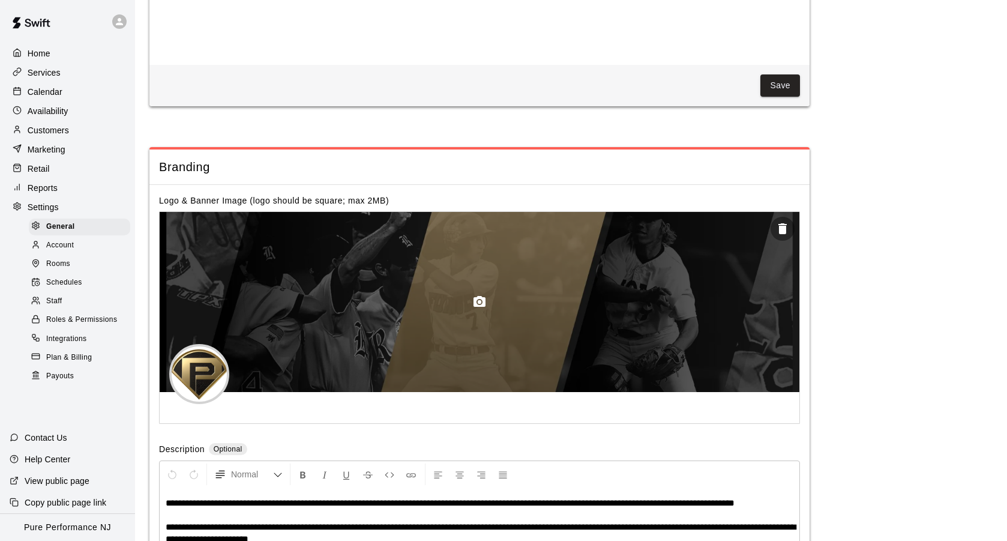
scroll to position [2317, 0]
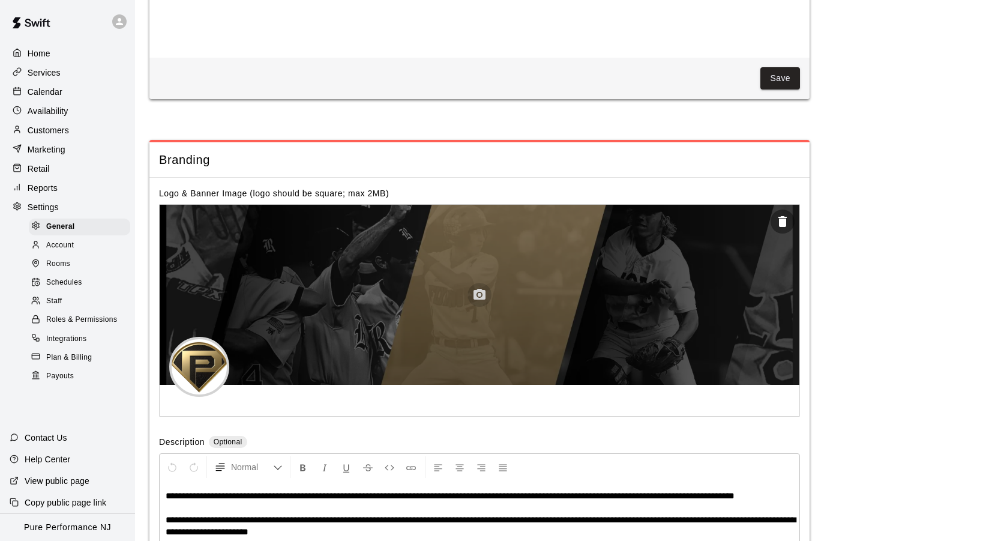
click at [483, 289] on icon "button" at bounding box center [480, 294] width 12 height 11
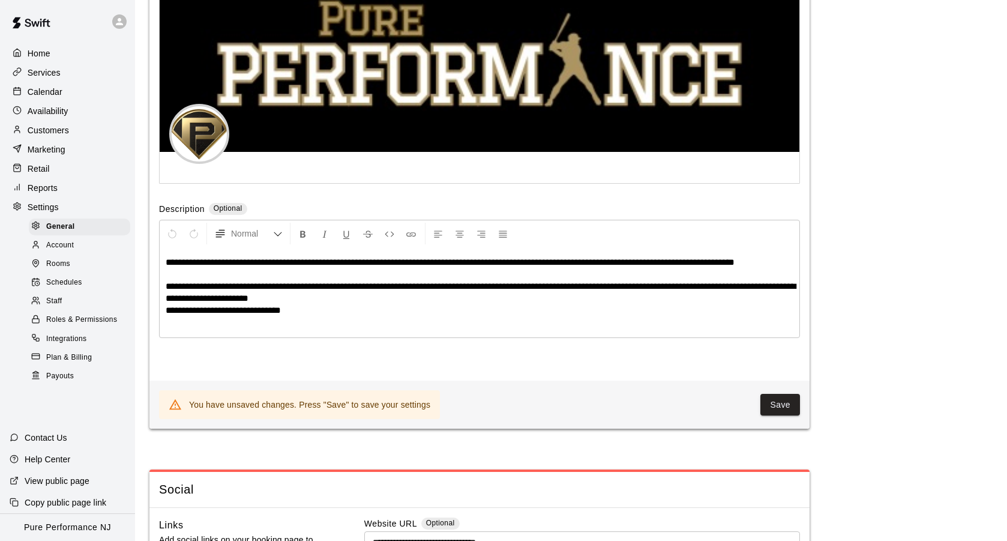
scroll to position [2691, 0]
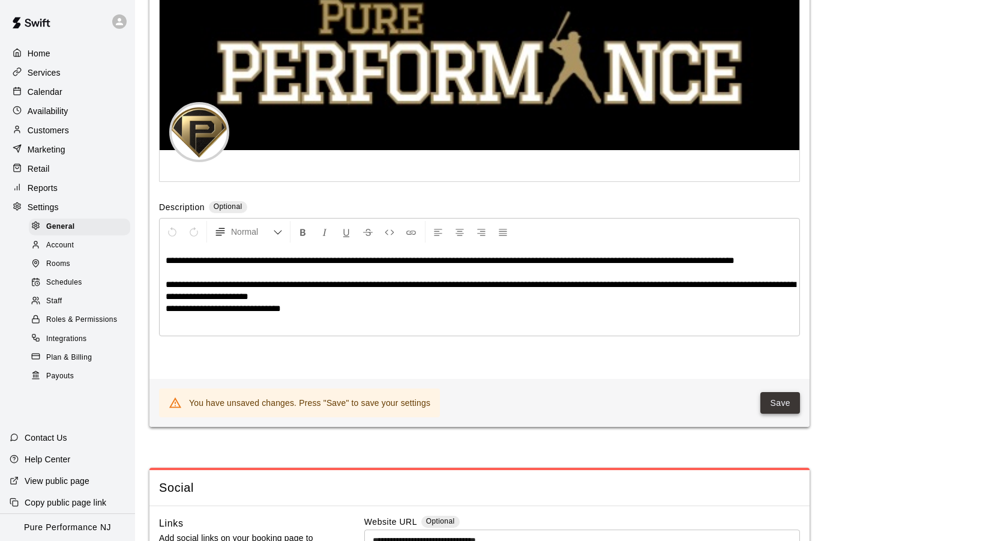
click at [771, 394] on button "Save" at bounding box center [780, 403] width 40 height 22
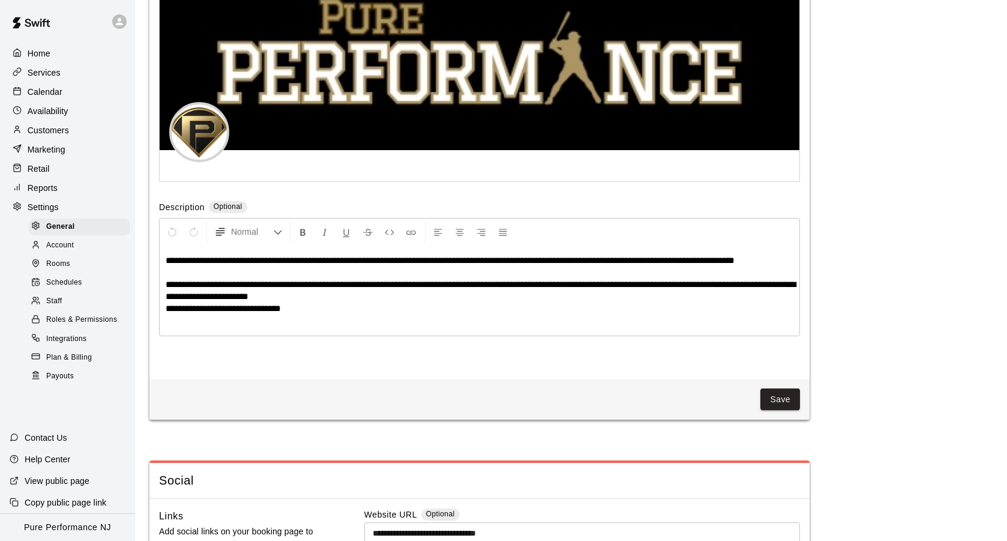
click at [376, 379] on div "Save" at bounding box center [479, 399] width 660 height 41
click at [783, 397] on button "Save" at bounding box center [780, 399] width 40 height 22
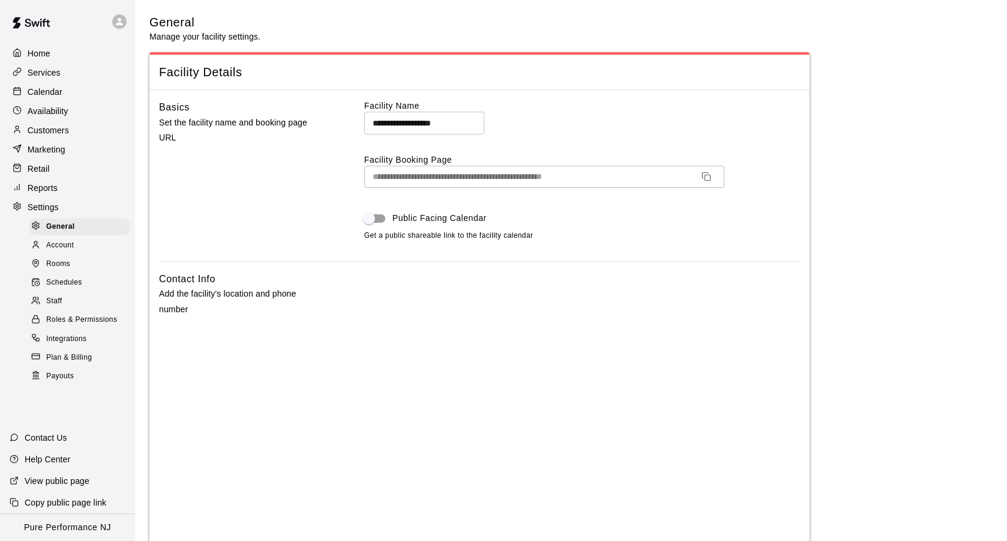
scroll to position [0, 0]
